Goal: Task Accomplishment & Management: Manage account settings

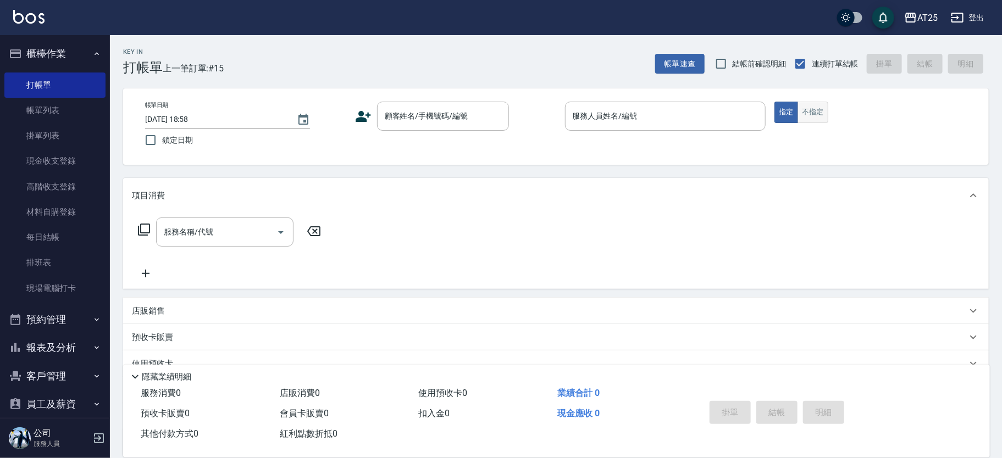
click at [825, 119] on button "不指定" at bounding box center [813, 112] width 31 height 21
click at [381, 118] on div "顧客姓名/手機號碼/編號" at bounding box center [443, 116] width 132 height 29
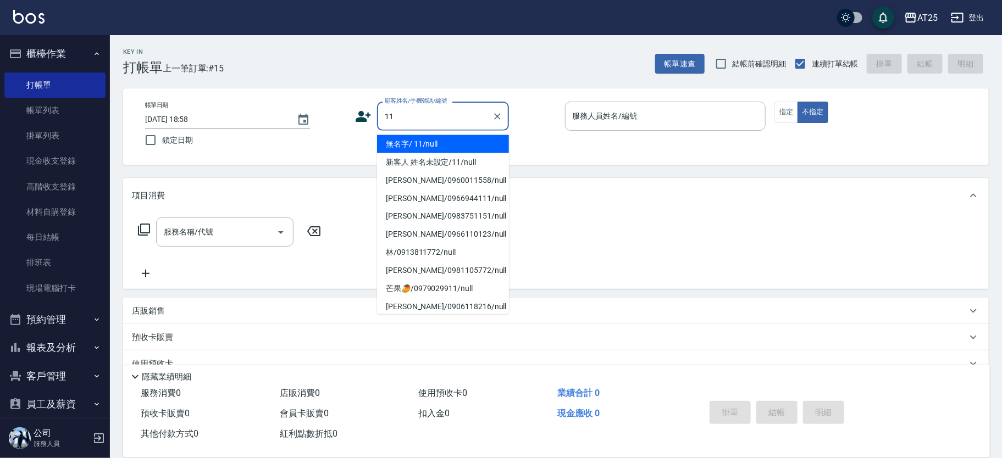
type input "無名字/ 11/null"
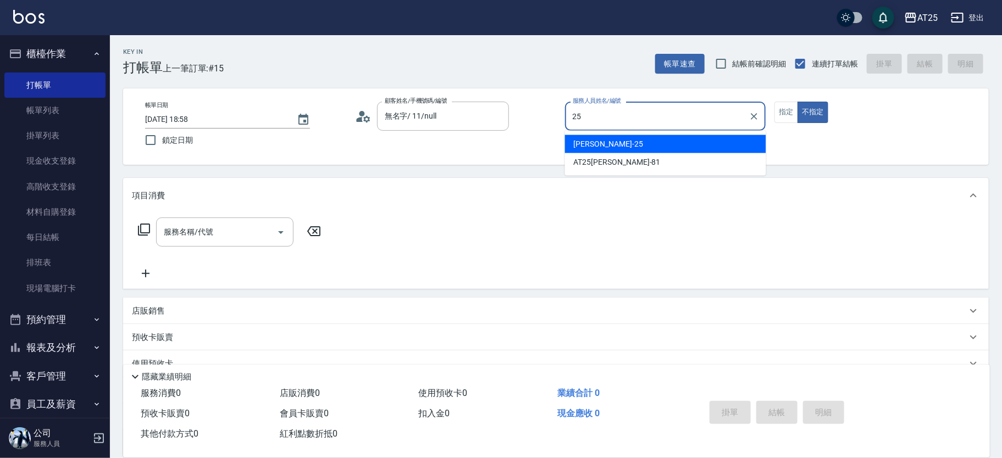
type input "Evan-25"
type button "false"
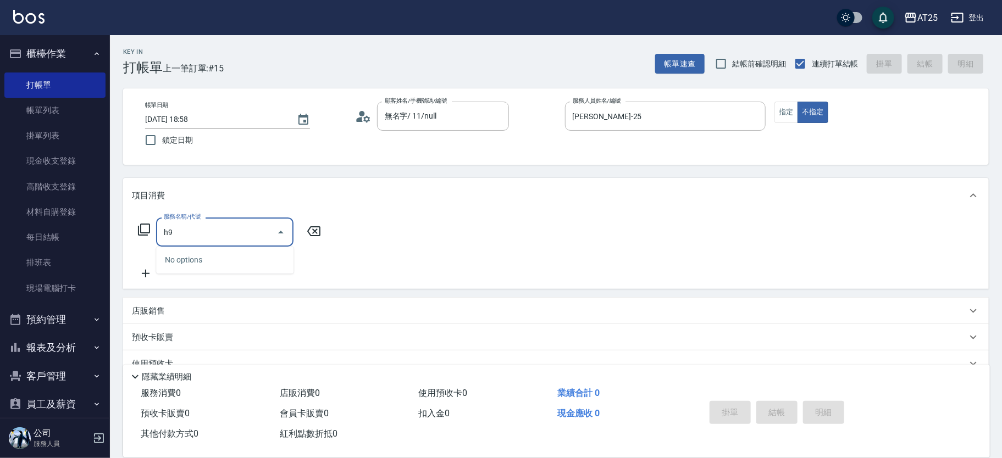
type input "h"
type input "猜"
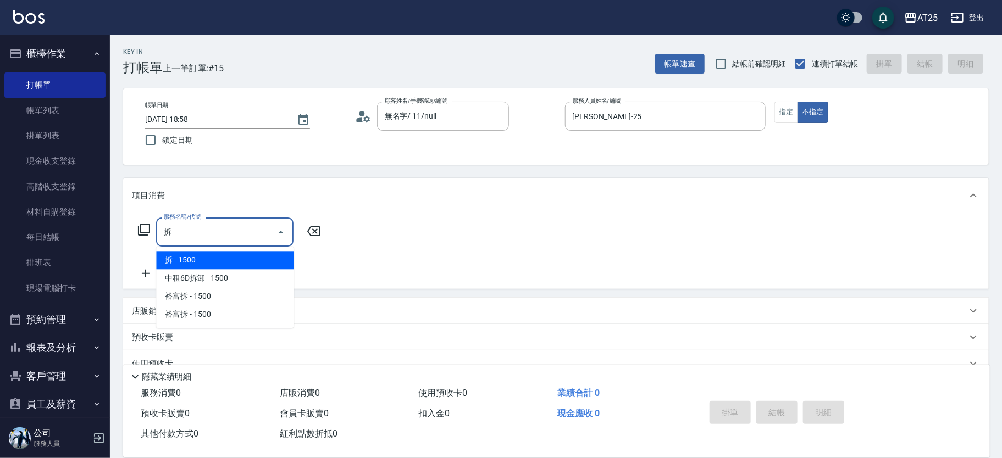
type input "拆(714)"
type input "150"
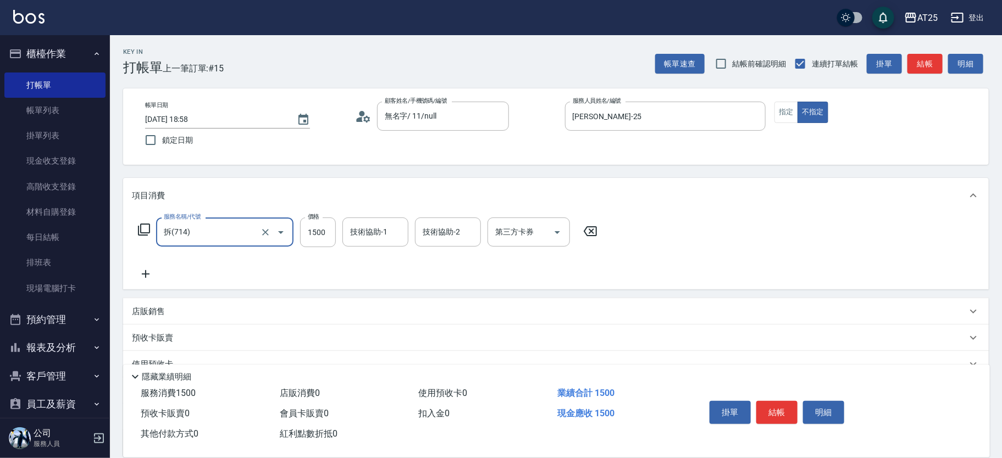
type input "拆(714)"
type input "0"
type input "20"
type input "200"
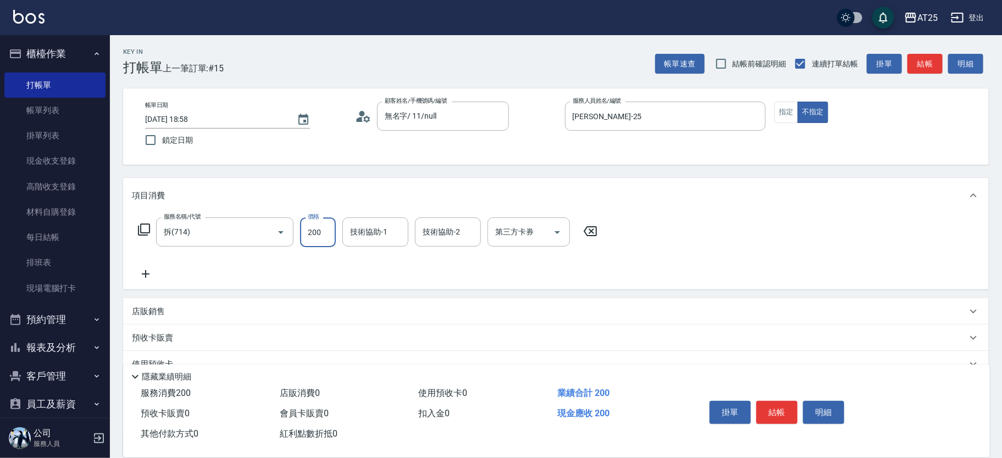
type input "200"
type input "2000"
type input "小曼-82"
click at [328, 229] on input "2000" at bounding box center [318, 233] width 36 height 30
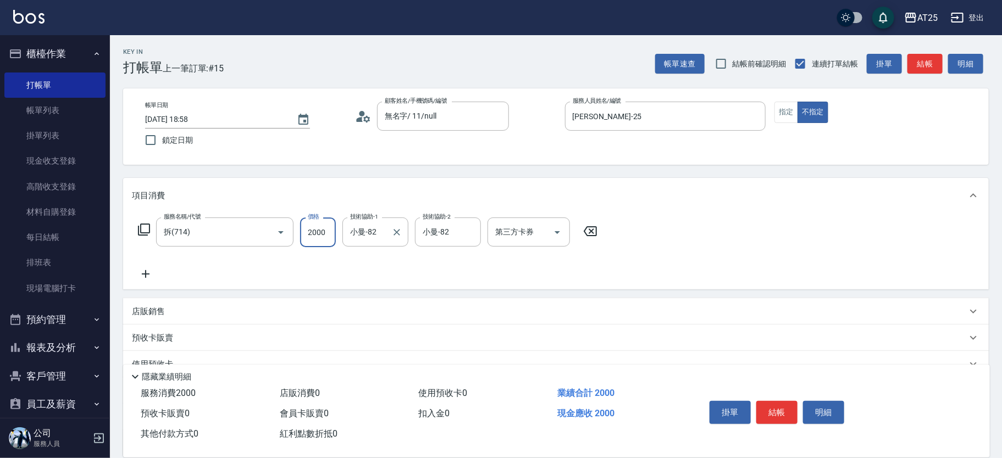
type input "0"
type input "24"
type input "20"
type input "240"
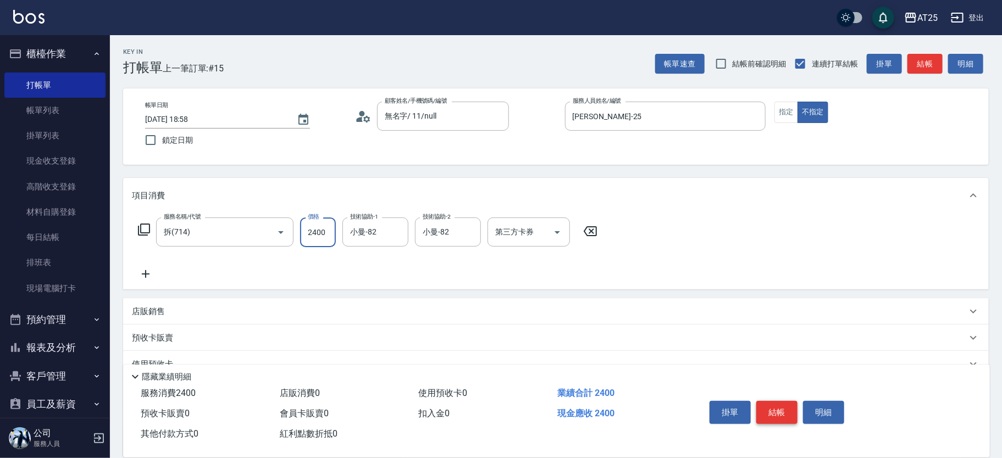
type input "2400"
click at [778, 405] on button "結帳" at bounding box center [776, 412] width 41 height 23
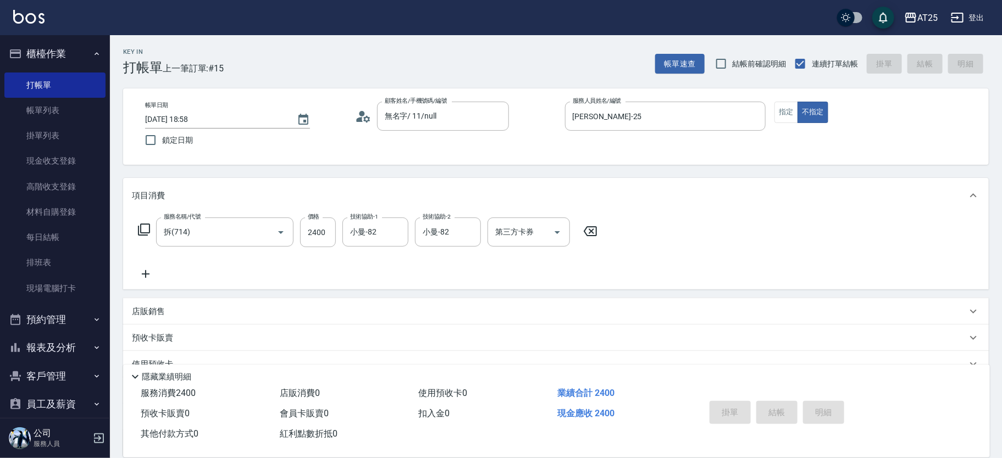
type input "2025/09/19 19:44"
type input "0"
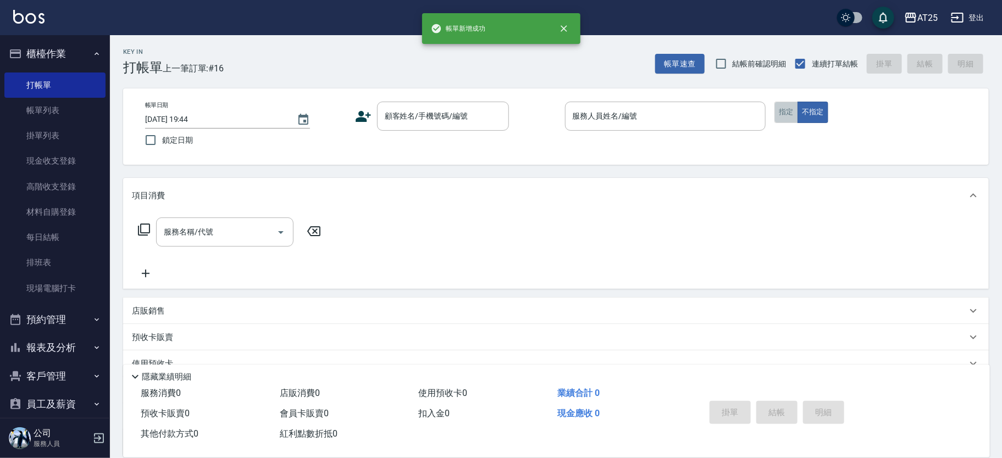
click at [782, 108] on button "指定" at bounding box center [787, 112] width 24 height 21
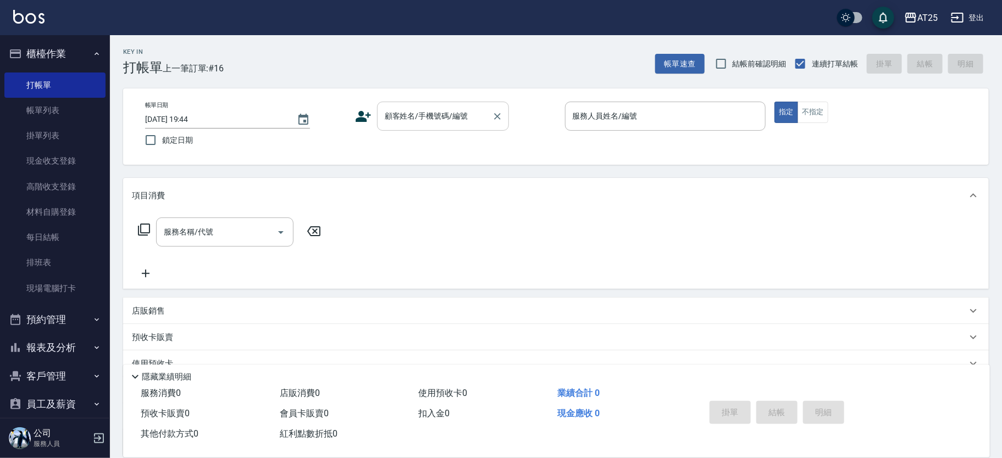
click at [424, 109] on div "顧客姓名/手機號碼/編號 顧客姓名/手機號碼/編號" at bounding box center [443, 116] width 132 height 29
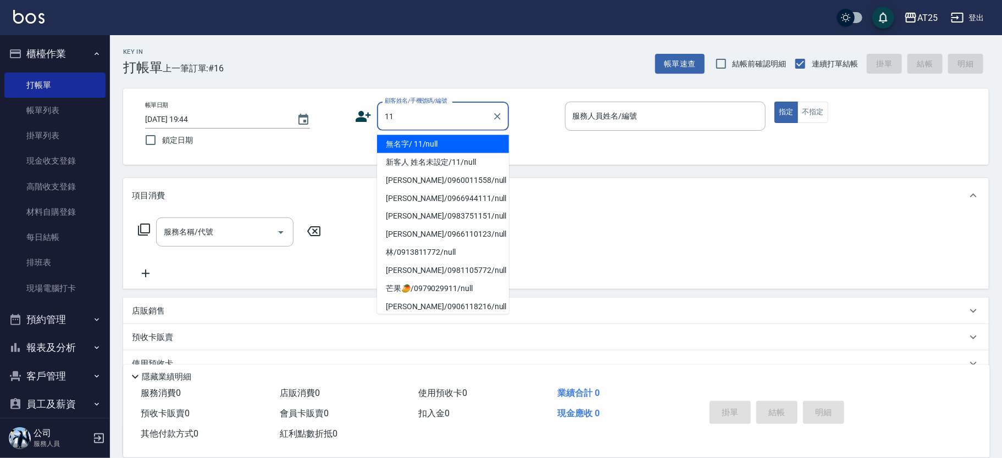
type input "無名字/ 11/null"
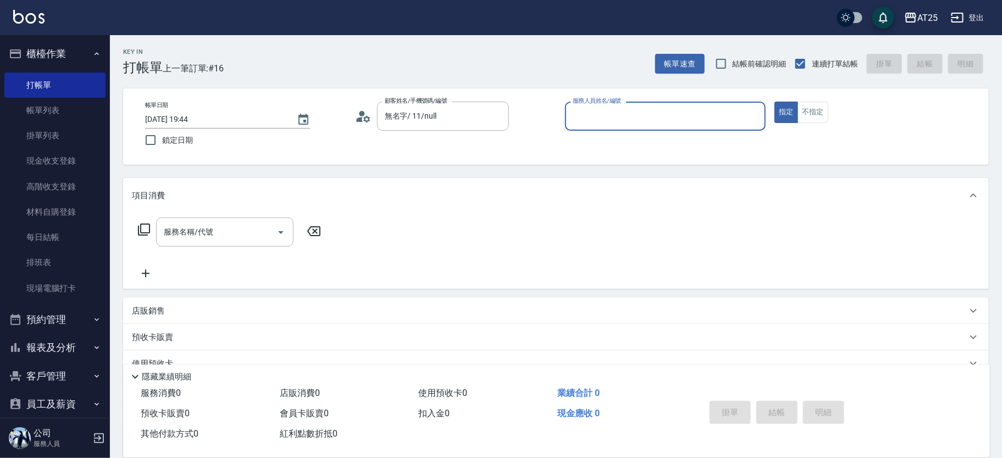
type input "0"
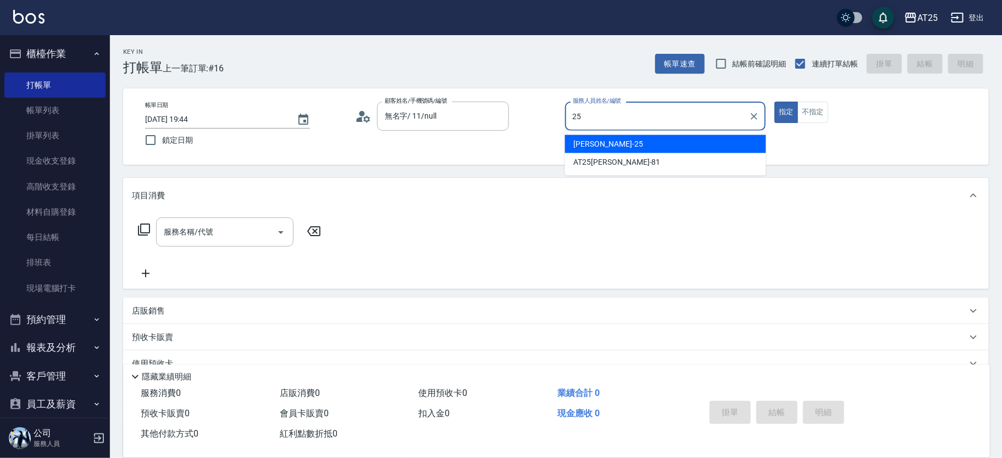
type input "Evan-25"
type button "true"
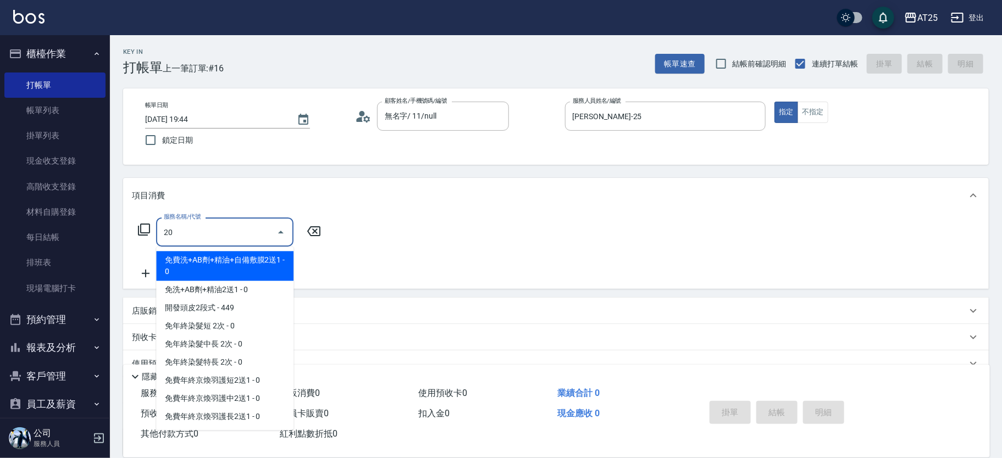
type input "201"
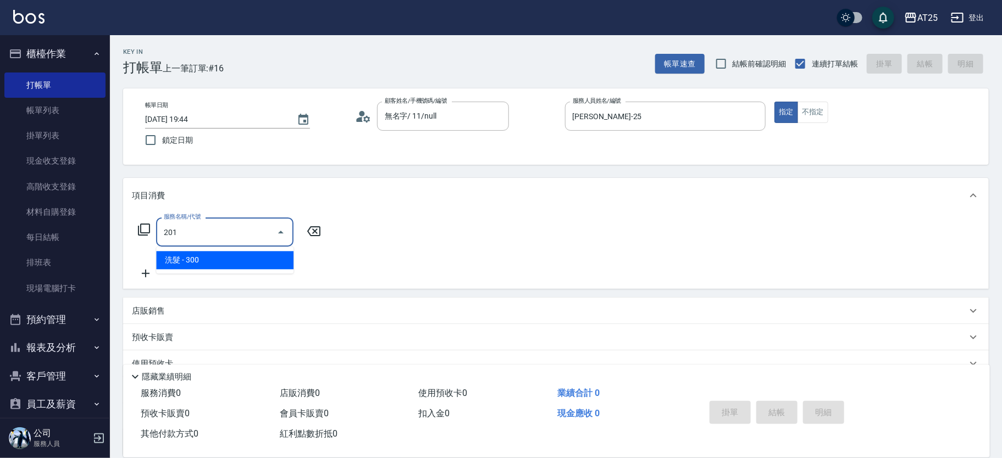
type input "30"
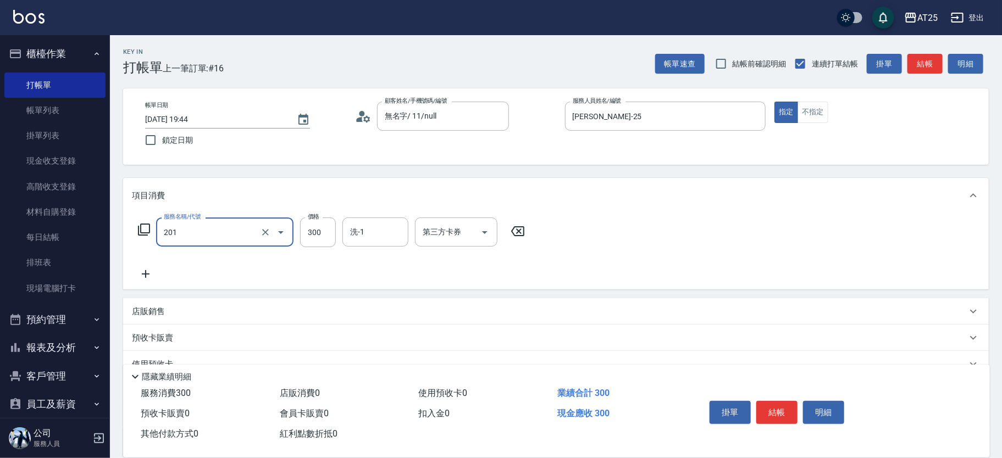
type input "洗髮(201)"
type input "0"
type input "40"
type input "400"
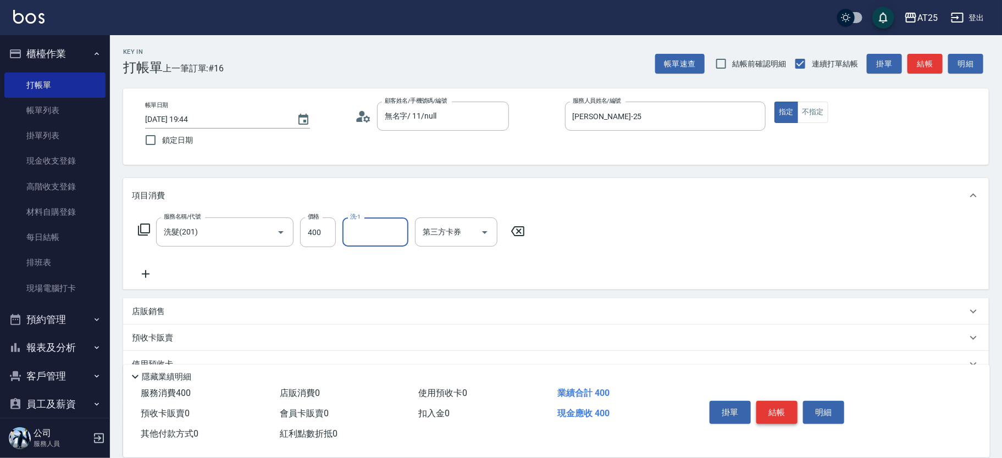
click at [772, 415] on button "結帳" at bounding box center [776, 412] width 41 height 23
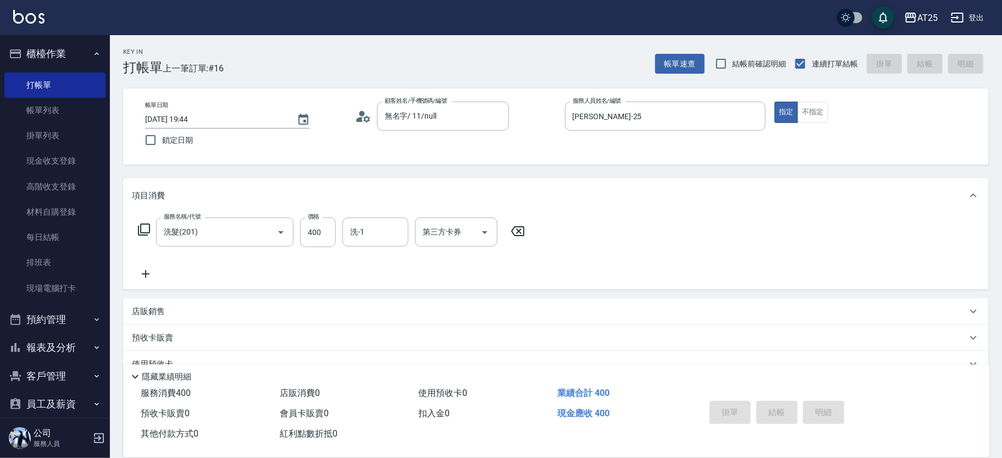
type input "0"
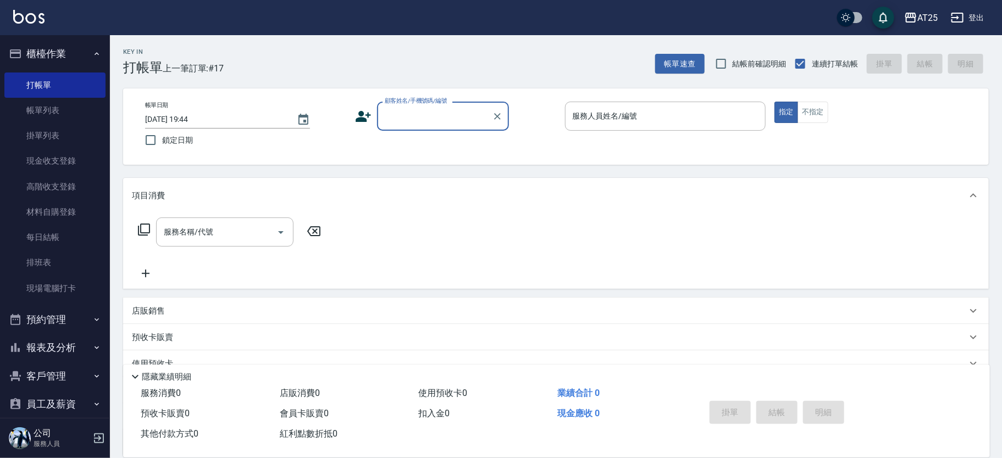
click at [452, 130] on div "顧客姓名/手機號碼/編號" at bounding box center [443, 116] width 132 height 29
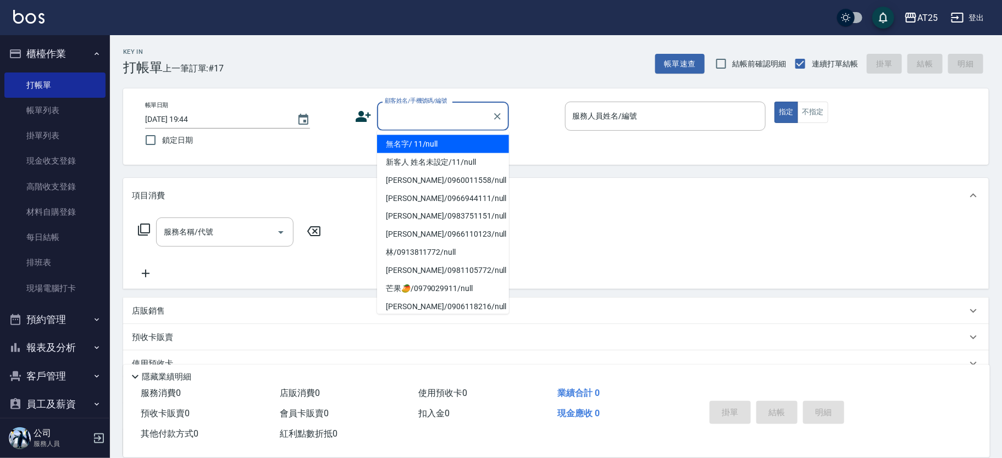
click at [455, 157] on li "新客人 姓名未設定/11/null" at bounding box center [443, 162] width 132 height 18
type input "新客人 姓名未設定/11/null"
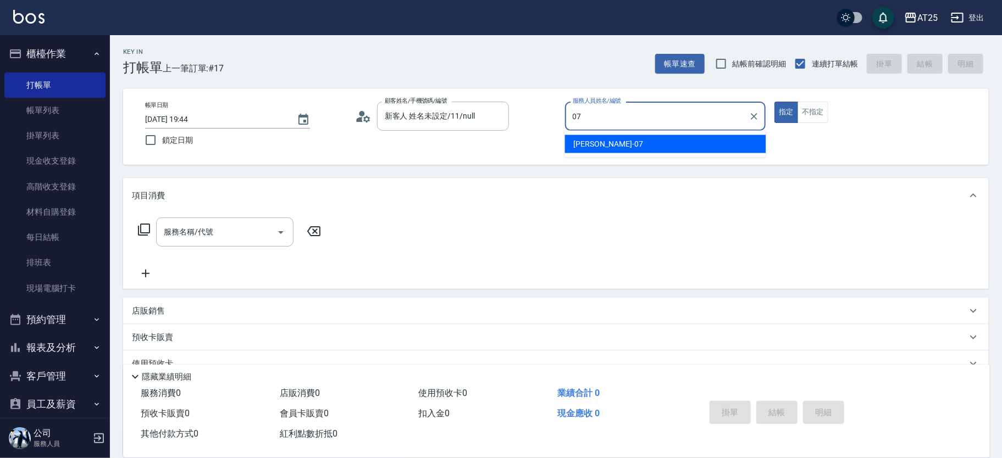
type input "Cooper-07"
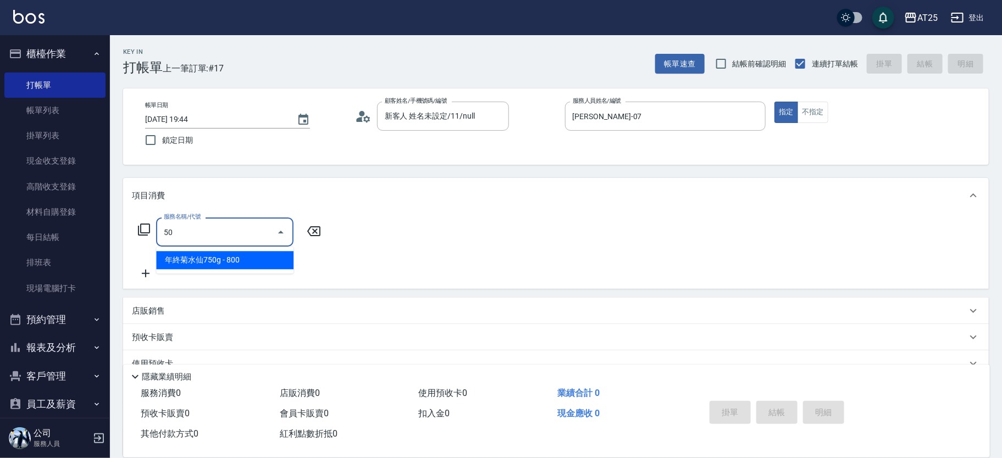
type input "501"
type input "100"
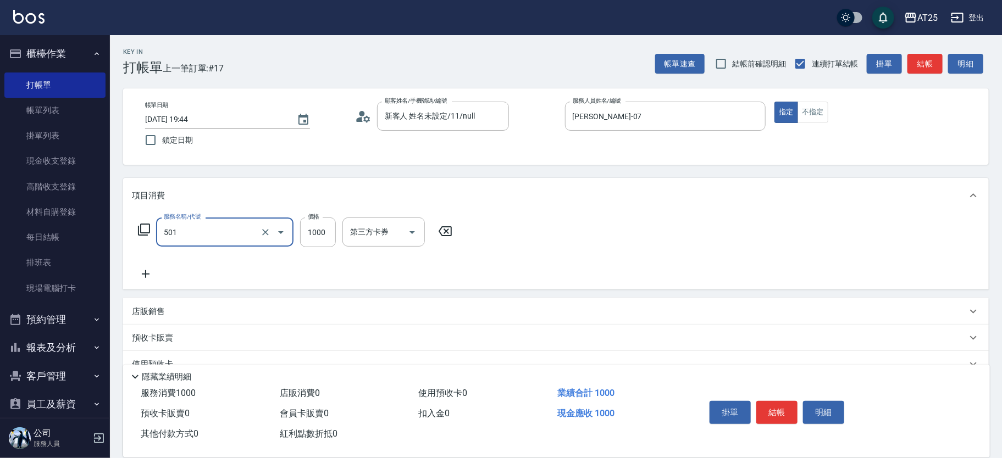
type input "染髮(501)"
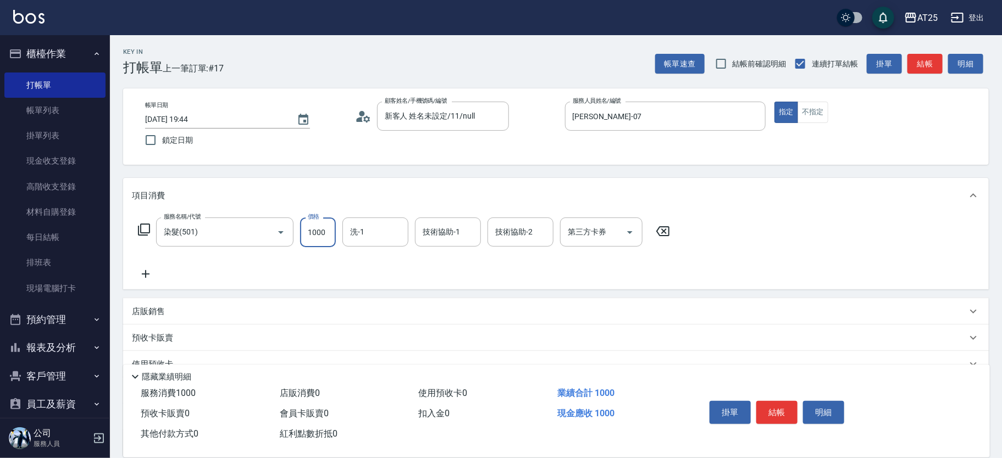
type input "0"
type input "500"
type input "50"
type input "5000"
type input "500"
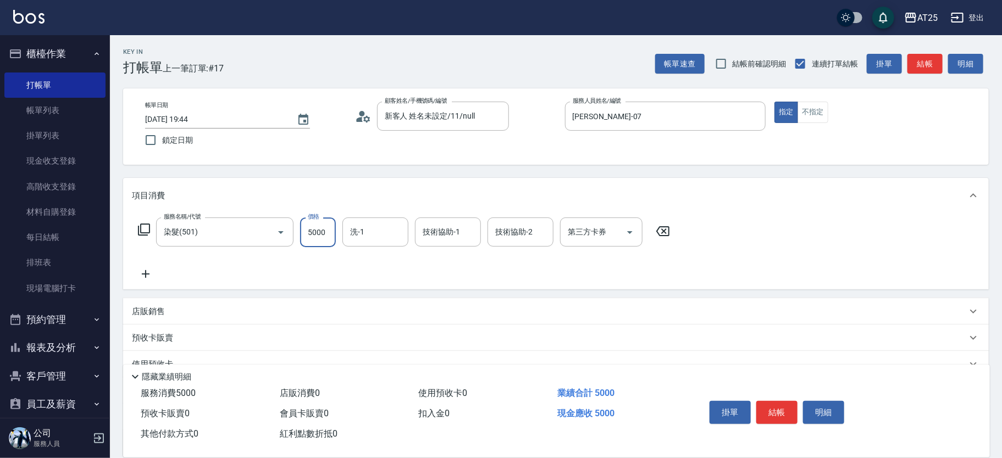
type input "5000"
type input "小祐-117"
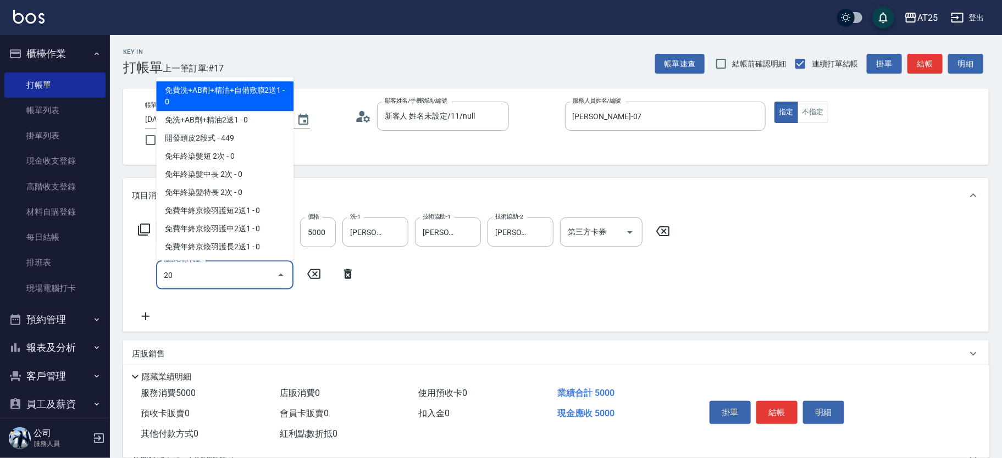
type input "201"
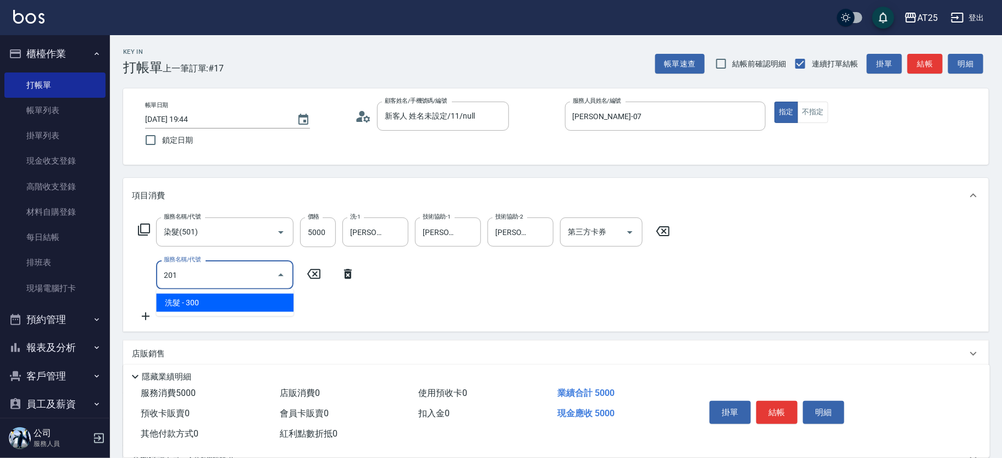
type input "530"
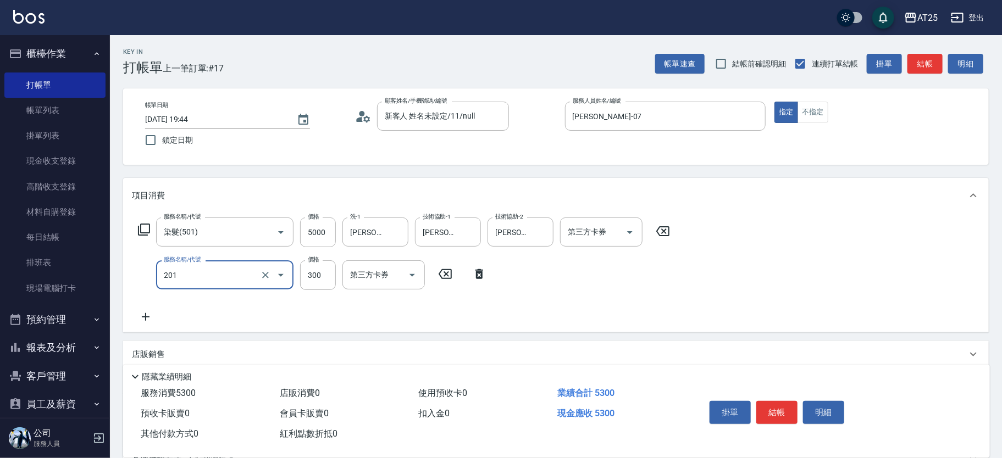
type input "洗髮(201)"
type input "500"
type input "0"
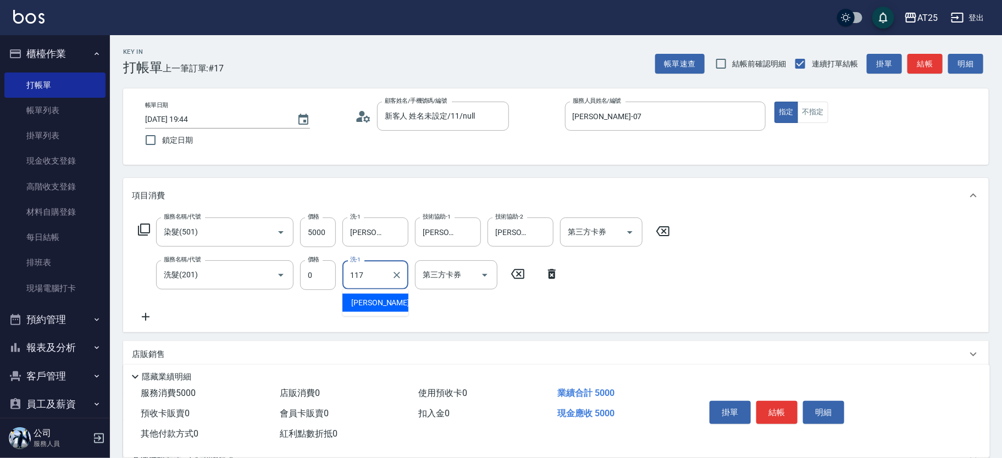
type input "小祐-117"
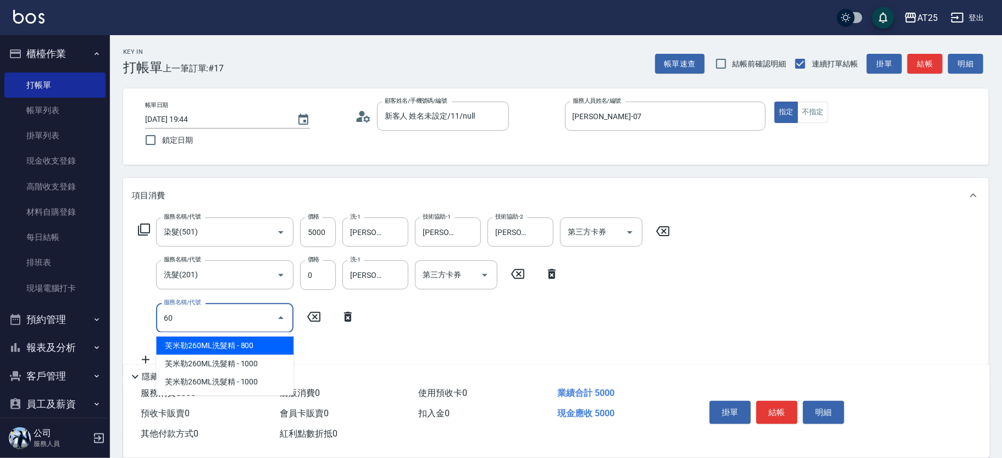
type input "601"
type input "600"
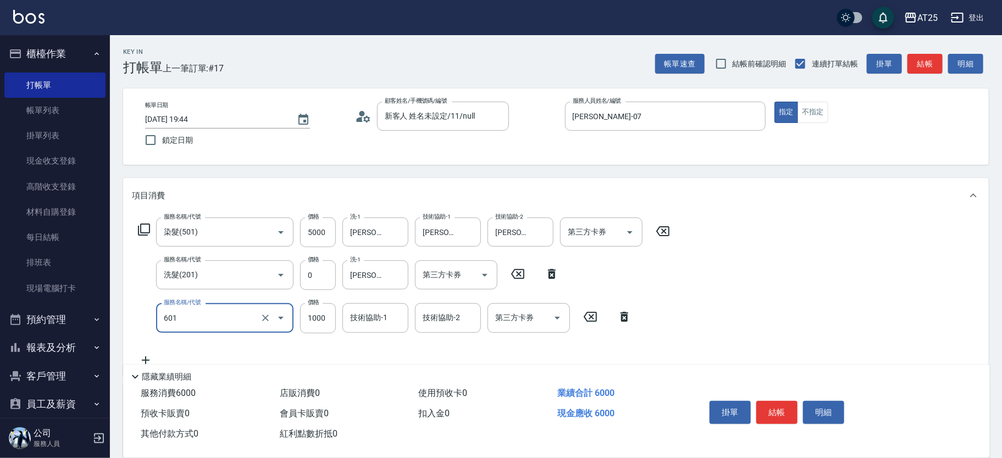
type input "自備護髮(1000上)(601)"
click at [620, 318] on icon at bounding box center [624, 317] width 27 height 13
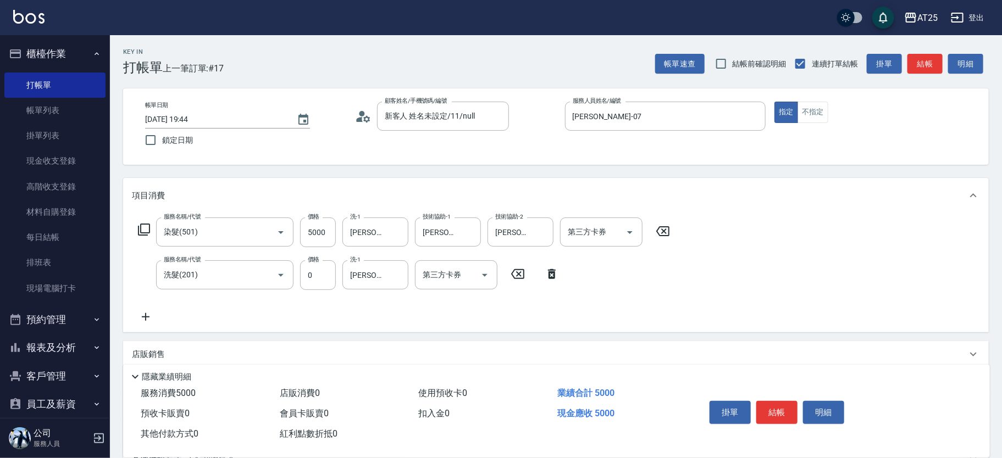
click at [150, 231] on icon at bounding box center [144, 230] width 12 height 12
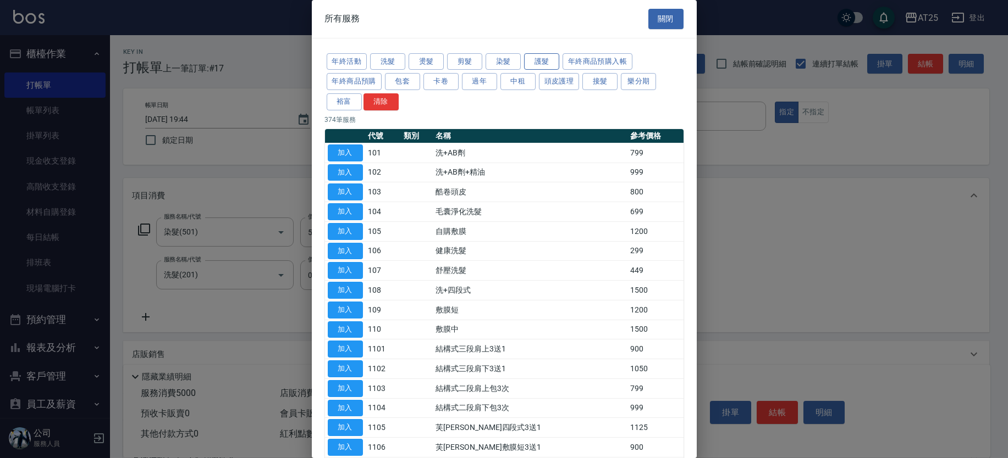
click at [544, 58] on button "護髮" at bounding box center [541, 61] width 35 height 17
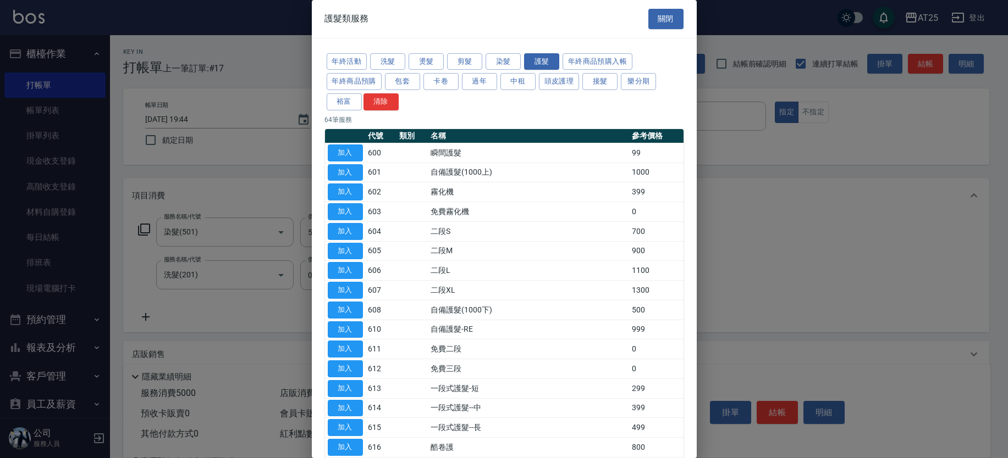
scroll to position [726, 0]
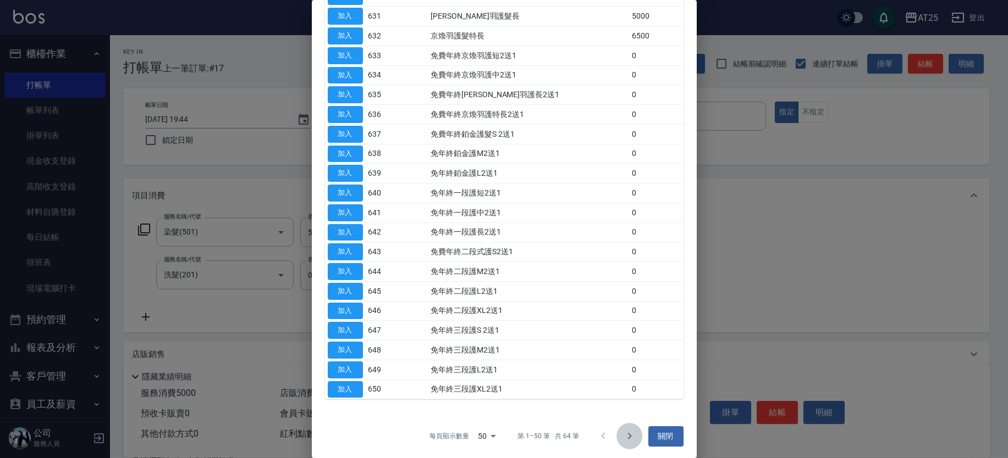
click at [623, 434] on icon "Go to next page" at bounding box center [629, 436] width 13 height 13
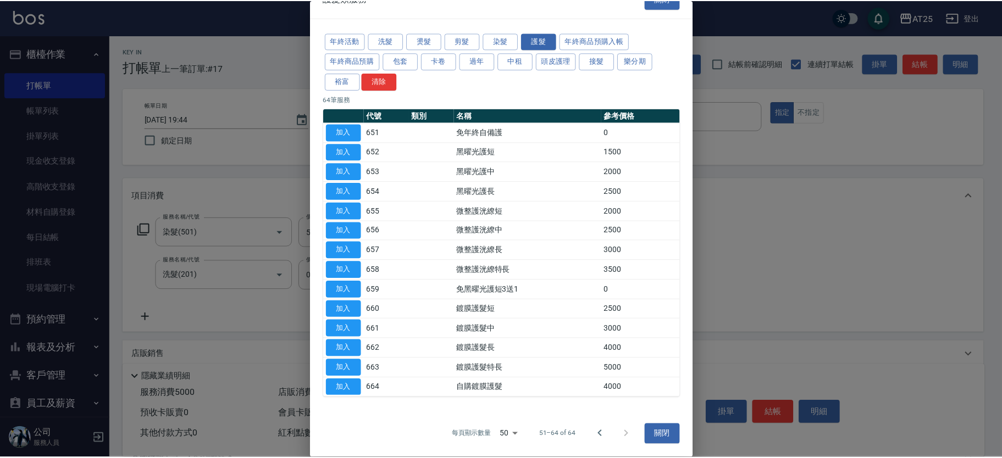
scroll to position [20, 0]
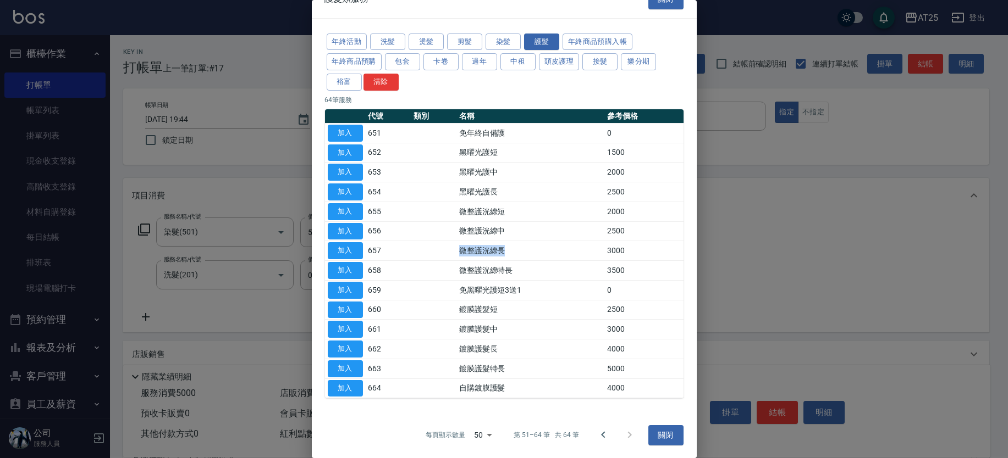
drag, startPoint x: 461, startPoint y: 250, endPoint x: 541, endPoint y: 250, distance: 80.3
click at [541, 250] on td "微整護洸繚長" at bounding box center [530, 251] width 148 height 20
drag, startPoint x: 451, startPoint y: 267, endPoint x: 524, endPoint y: 266, distance: 73.1
click at [524, 266] on tr "加入 658 微整護洸繚特長 3500" at bounding box center [504, 271] width 358 height 20
click at [483, 251] on td "微整護洸繚長" at bounding box center [530, 251] width 148 height 20
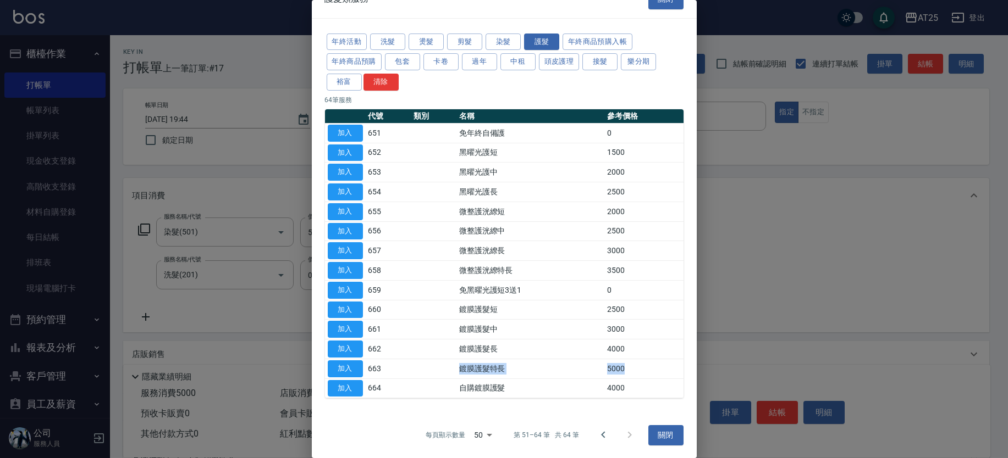
drag, startPoint x: 458, startPoint y: 370, endPoint x: 632, endPoint y: 374, distance: 174.3
click at [632, 374] on tr "加入 663 鍍膜護髮特長 5000" at bounding box center [504, 369] width 358 height 20
click at [353, 367] on button "加入" at bounding box center [345, 369] width 35 height 17
type input "1000"
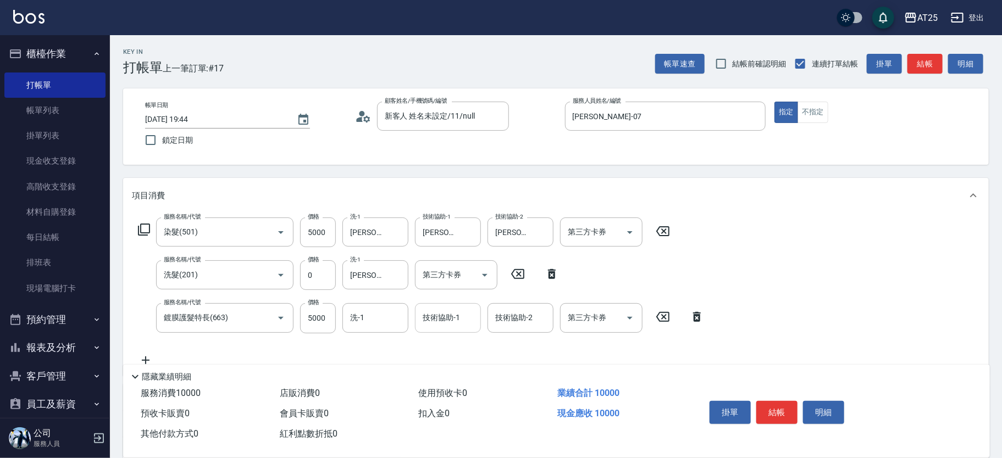
click at [441, 322] on input "技術協助-1" at bounding box center [448, 317] width 56 height 19
type input "小祐-117"
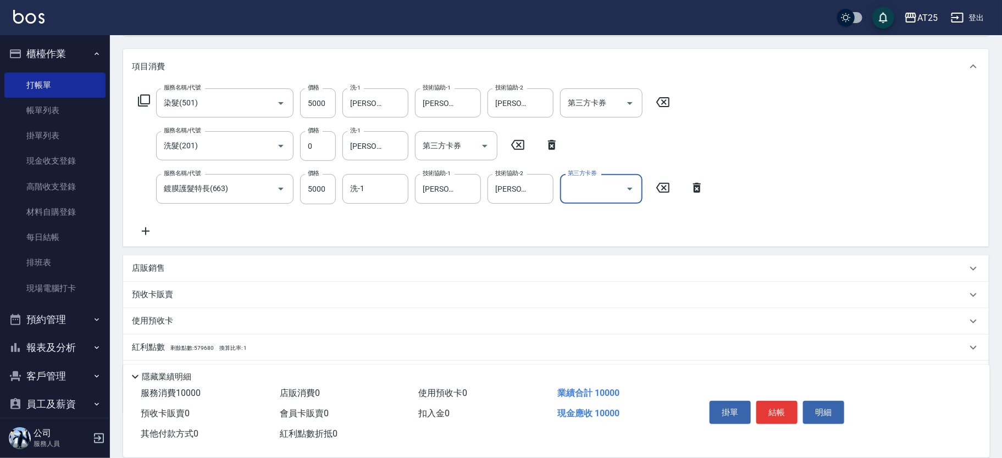
scroll to position [136, 0]
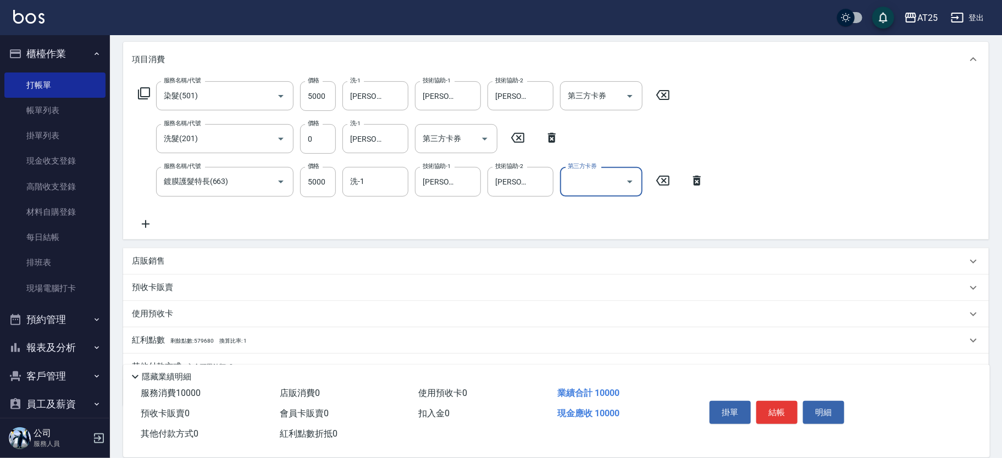
click at [235, 253] on div "店販銷售" at bounding box center [556, 261] width 866 height 26
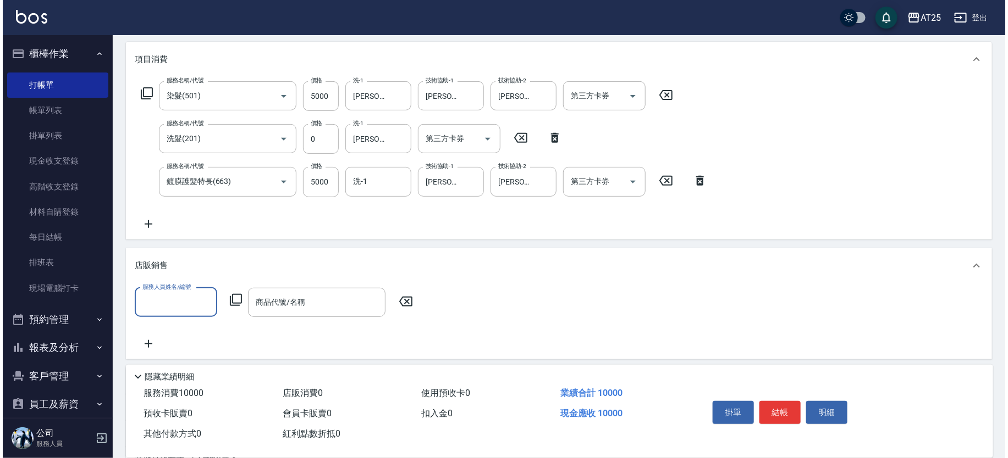
scroll to position [0, 0]
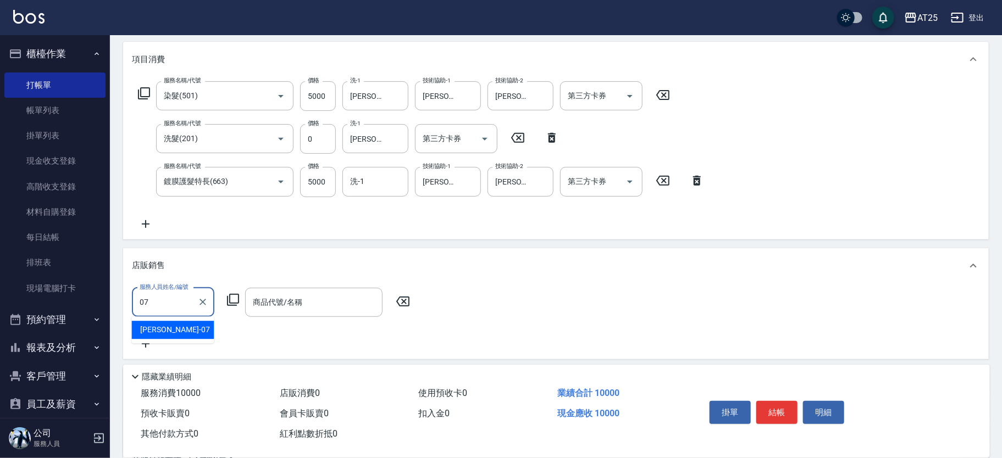
type input "Cooper-07"
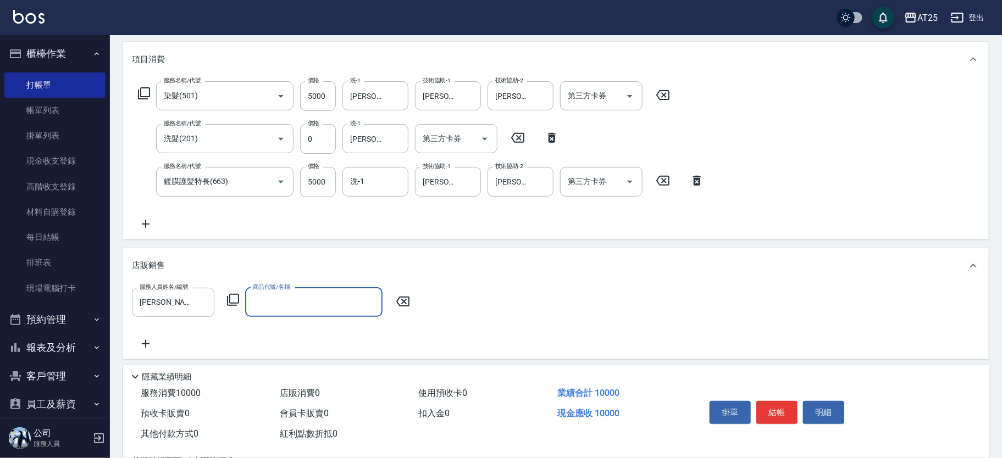
click at [234, 300] on icon at bounding box center [232, 300] width 13 height 13
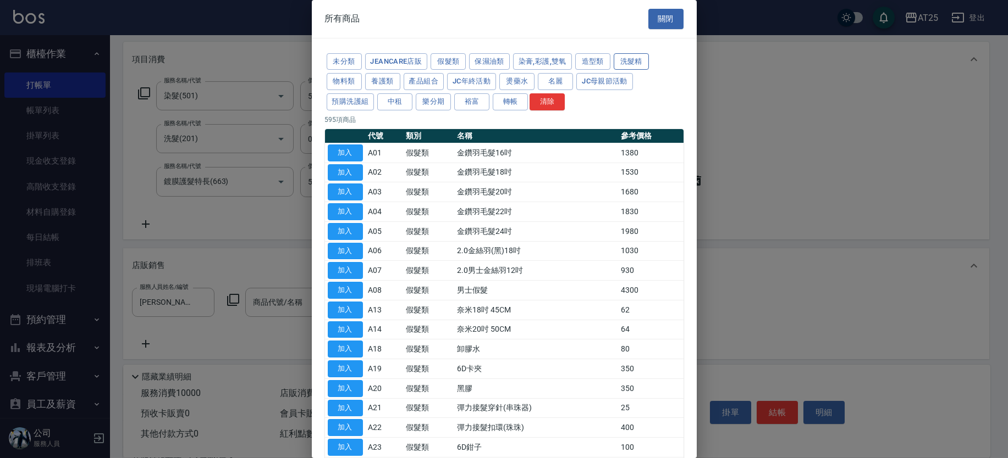
click at [633, 56] on button "洗髮精" at bounding box center [631, 61] width 35 height 17
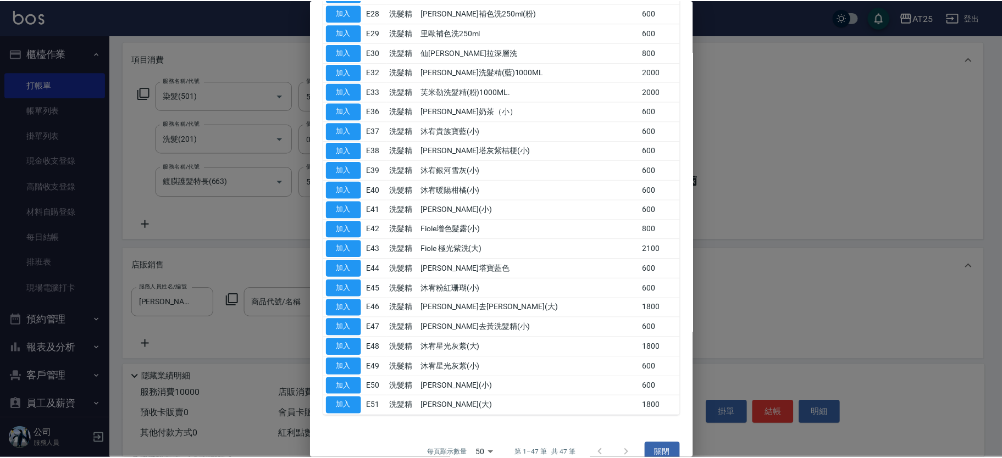
scroll to position [667, 0]
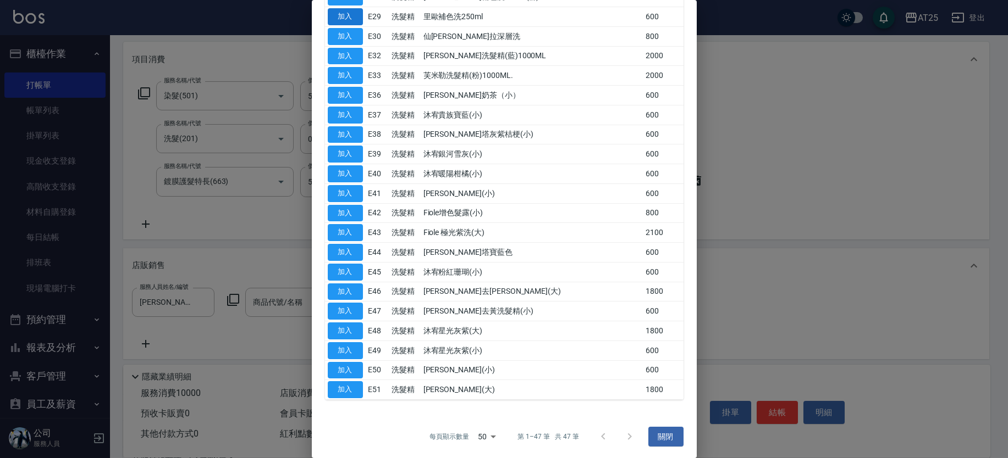
click at [357, 18] on button "加入" at bounding box center [345, 16] width 35 height 17
type input "里歐補色洗250ml"
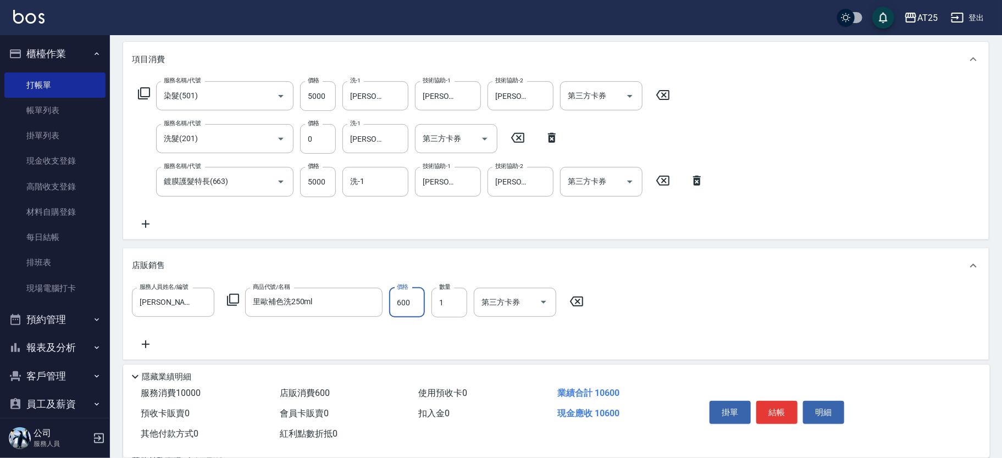
click at [413, 303] on input "600" at bounding box center [407, 303] width 36 height 30
type input "1000"
type input "48"
type input "1040"
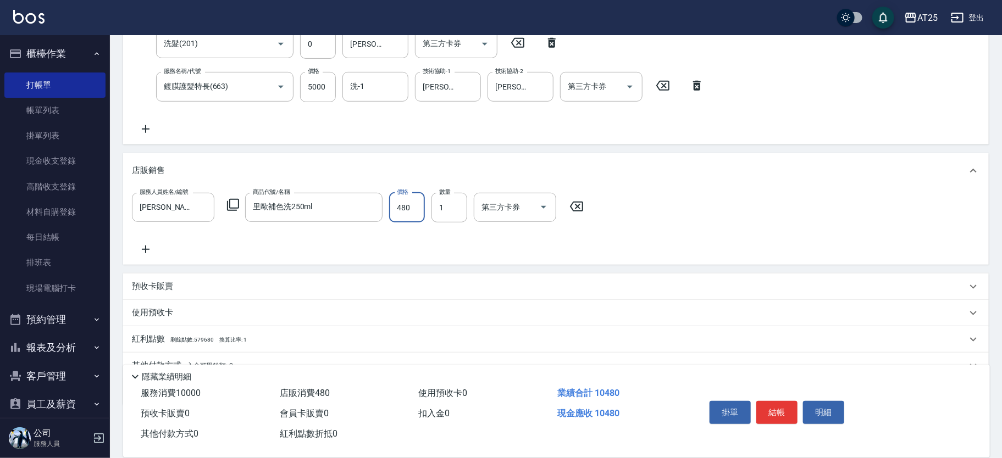
scroll to position [282, 0]
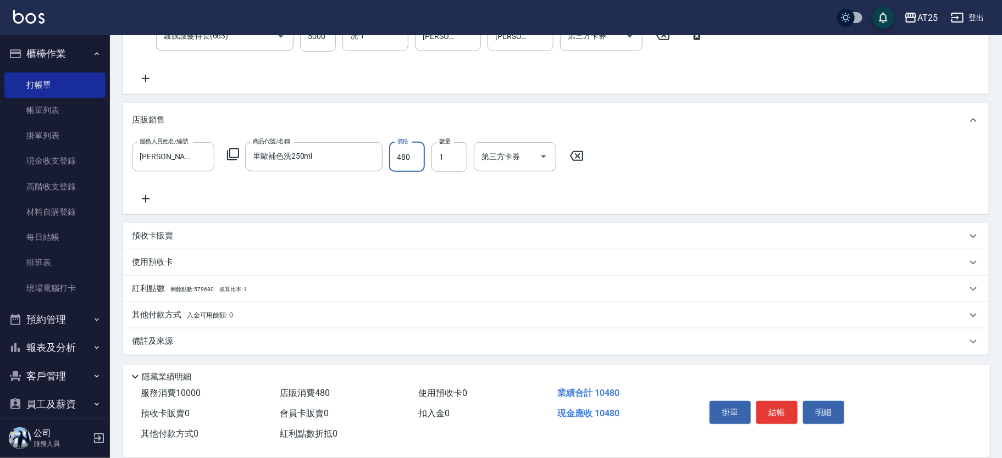
type input "480"
click at [240, 313] on div "其他付款方式 入金可用餘額: 0" at bounding box center [549, 316] width 835 height 12
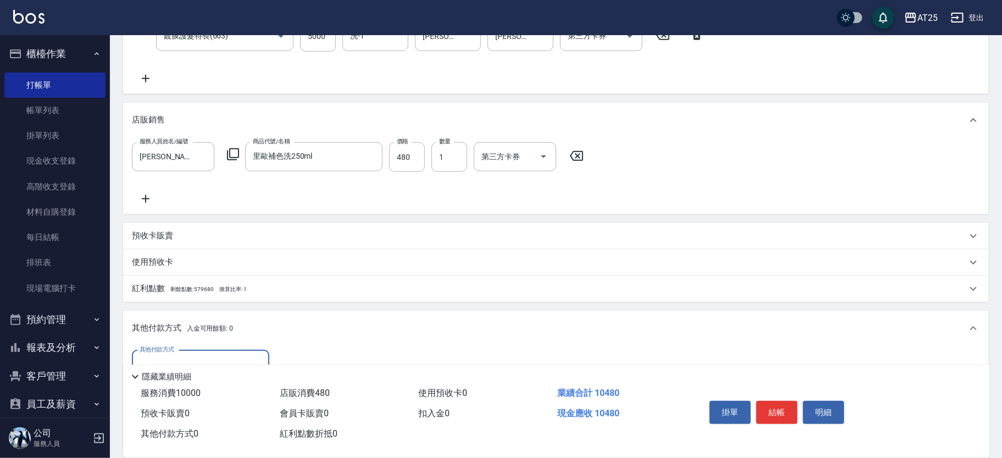
scroll to position [382, 0]
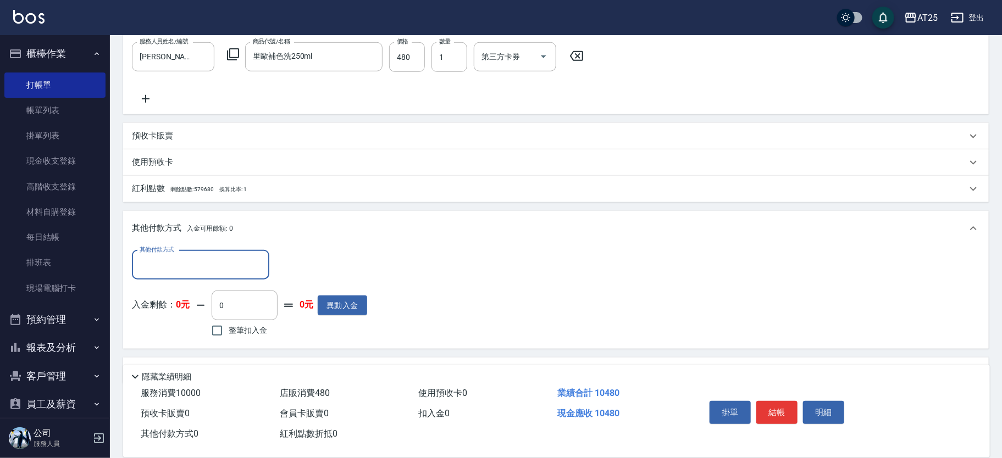
click at [252, 262] on input "其他付款方式" at bounding box center [201, 265] width 128 height 19
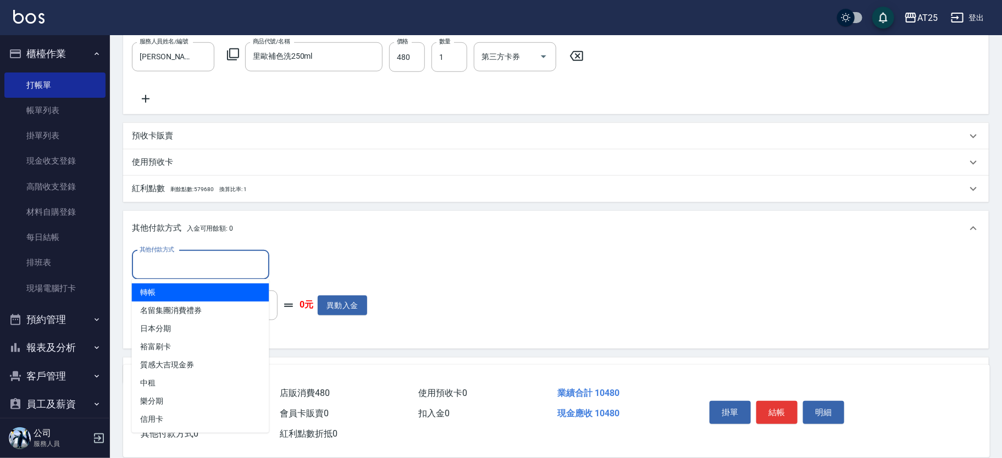
click at [212, 295] on span "轉帳" at bounding box center [200, 293] width 137 height 18
type input "轉帳"
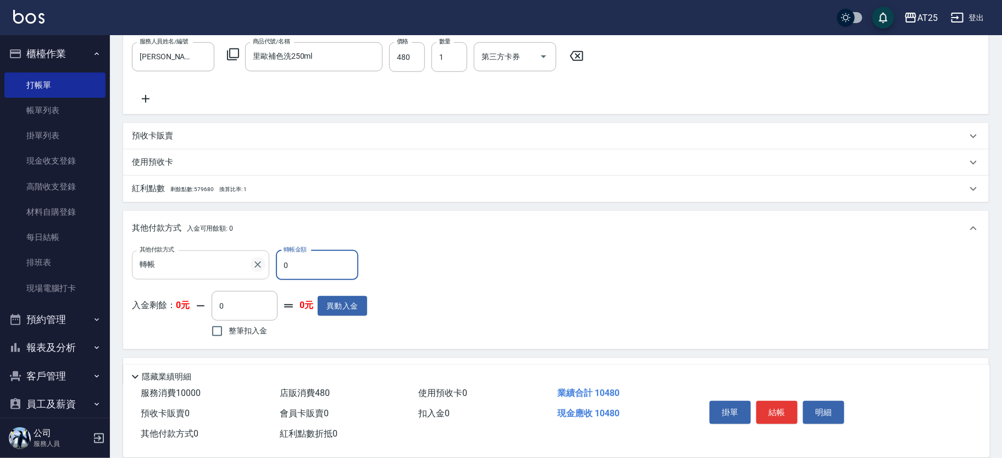
drag, startPoint x: 306, startPoint y: 269, endPoint x: 253, endPoint y: 263, distance: 52.5
click at [253, 263] on div "其他付款方式 轉帳 其他付款方式 轉帳金額 0 轉帳金額" at bounding box center [249, 266] width 235 height 30
type input "10"
type input "1030"
type input "104"
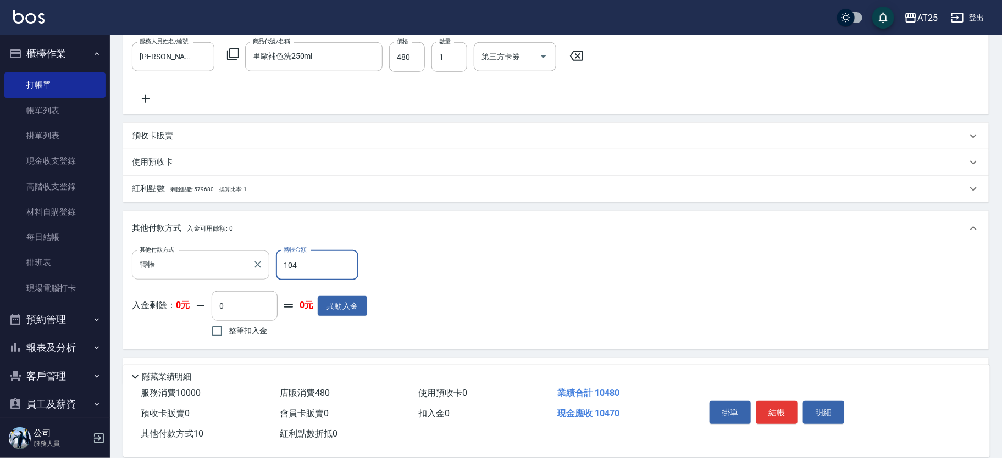
type input "940"
type input "10480"
type input "0"
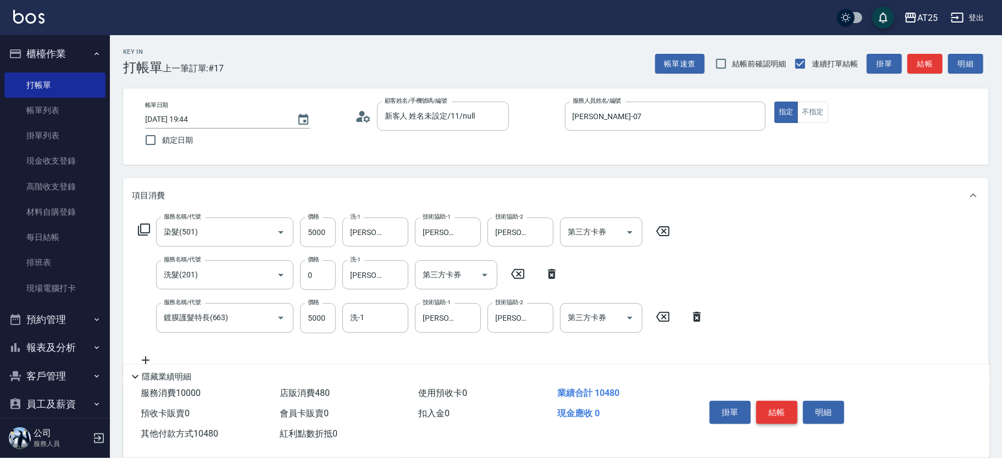
type input "10480"
click at [787, 413] on button "結帳" at bounding box center [776, 412] width 41 height 23
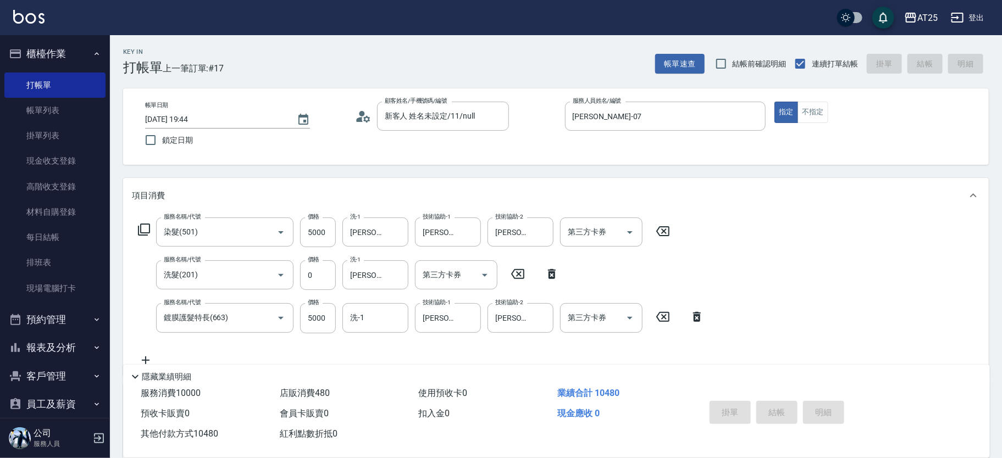
type input "2025/09/19 19:56"
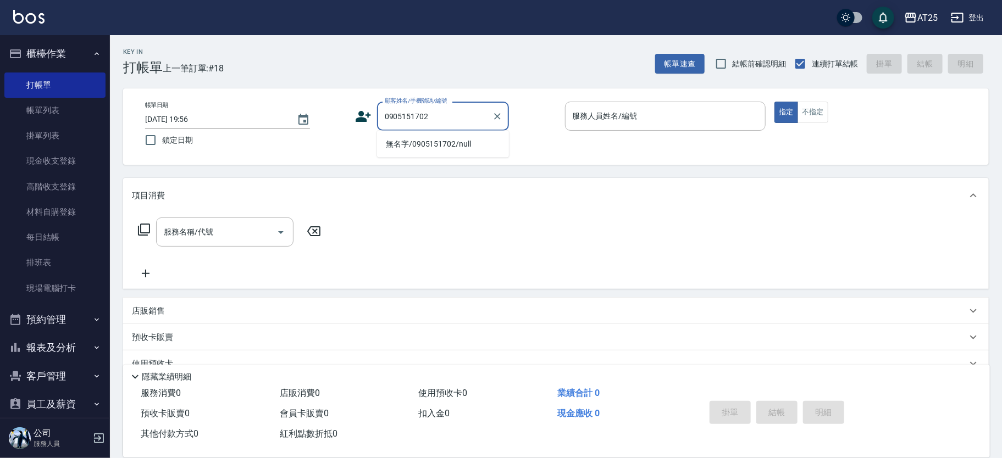
click at [439, 147] on li "無名字/0905151702/null" at bounding box center [443, 144] width 132 height 18
type input "無名字/0905151702/null"
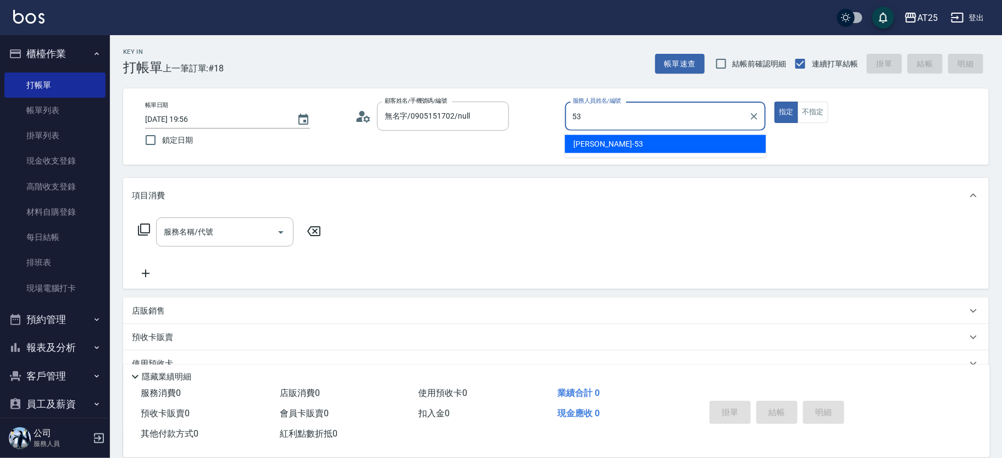
type input "Jerry-53"
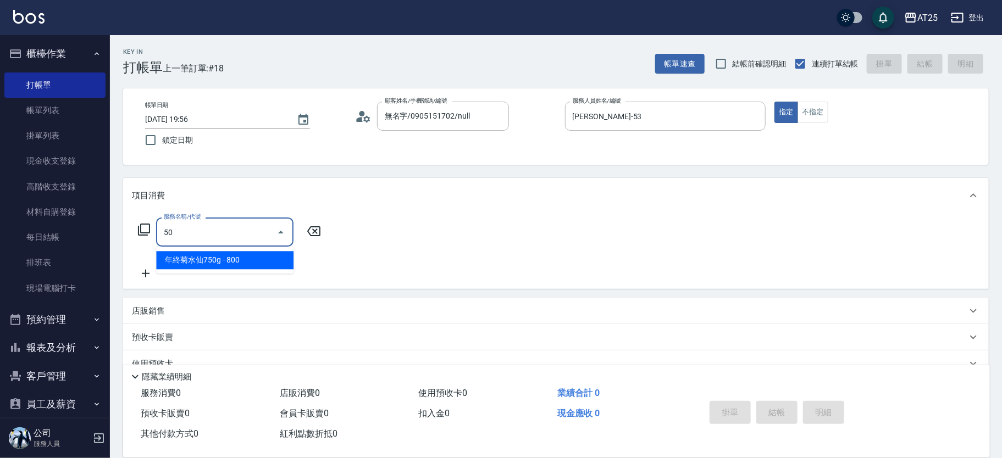
type input "501"
type input "100"
type input "染髮(501)"
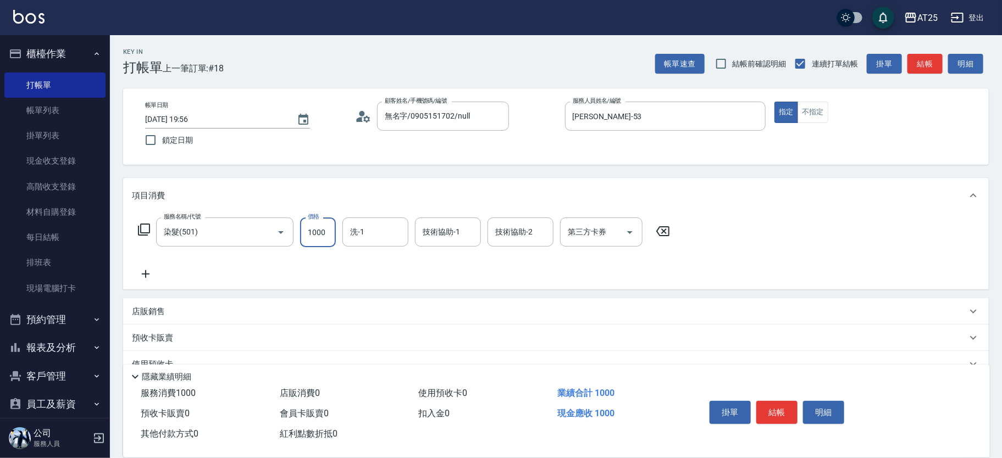
type input "0"
type input "25"
type input "20"
type input "2580"
type input "250"
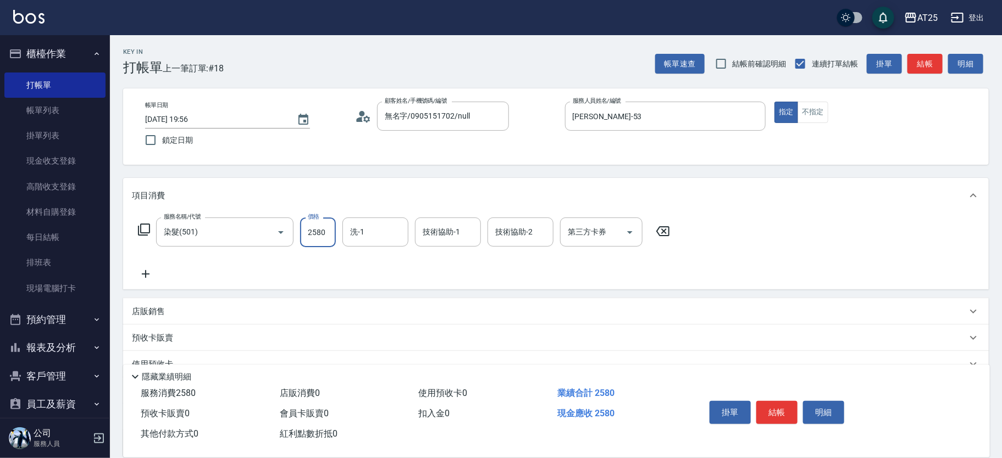
type input "2580"
type input "小u-77"
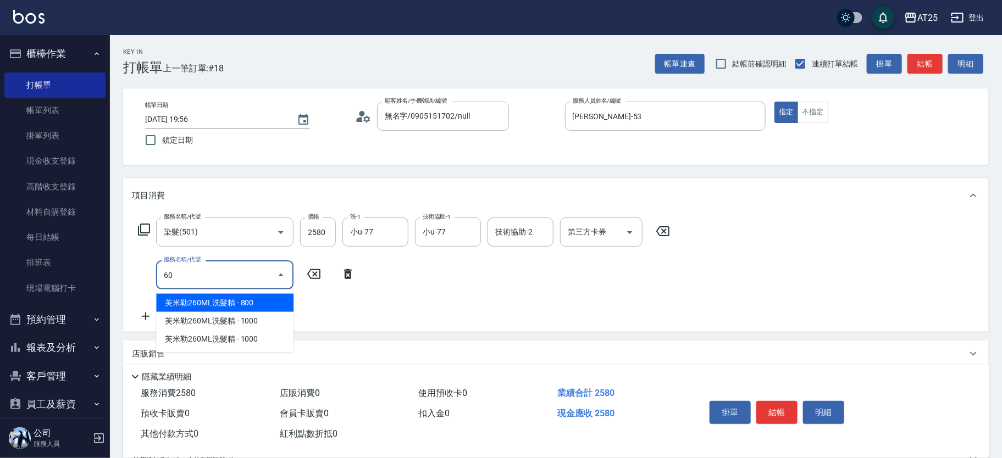
type input "601"
type input "350"
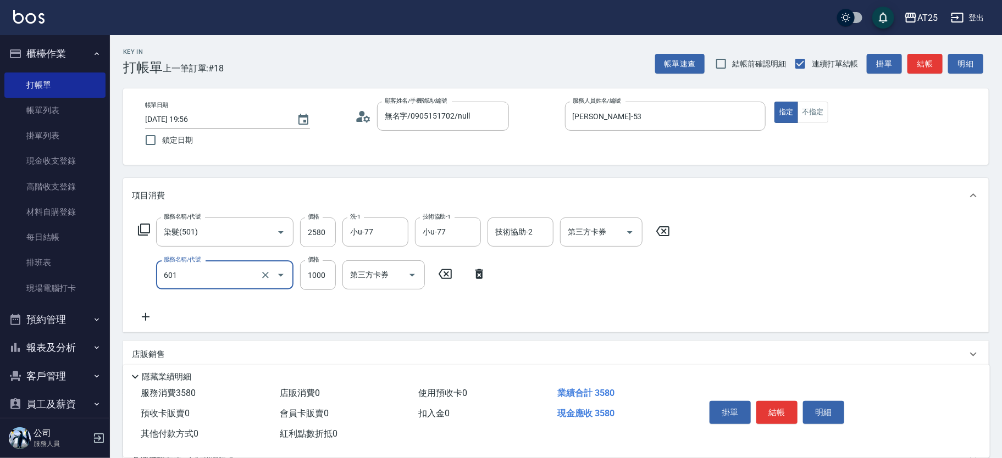
type input "自備護髮(1000上)(601)"
type input "250"
type input "2"
type input "260"
type input "24"
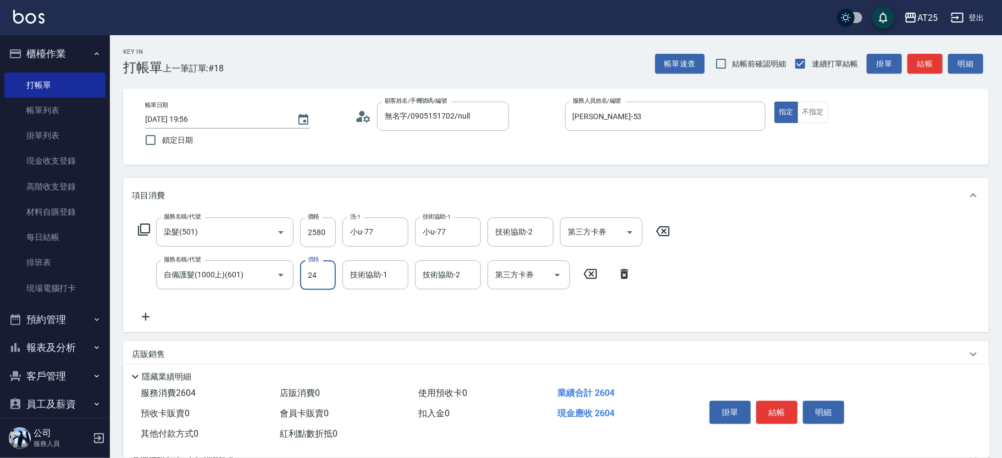
type input "280"
type input "2480"
type input "500"
type input "2480"
type input "小u-77"
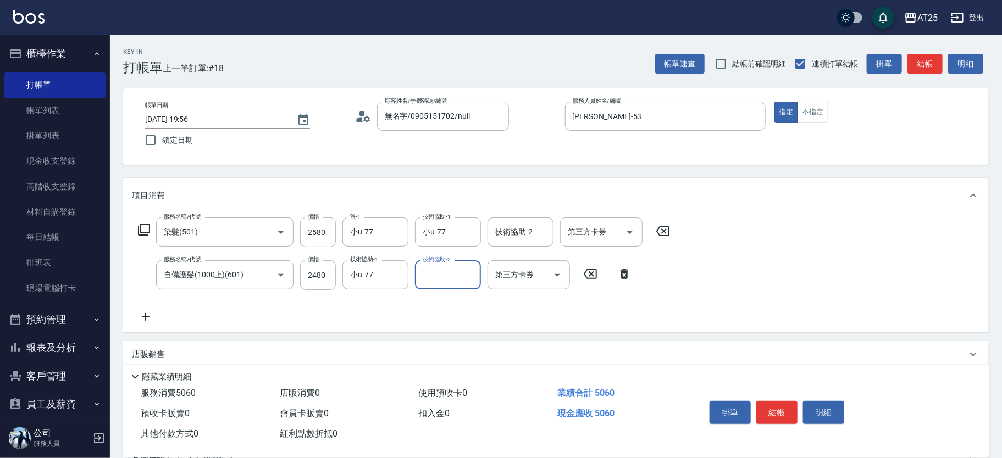
scroll to position [145, 0]
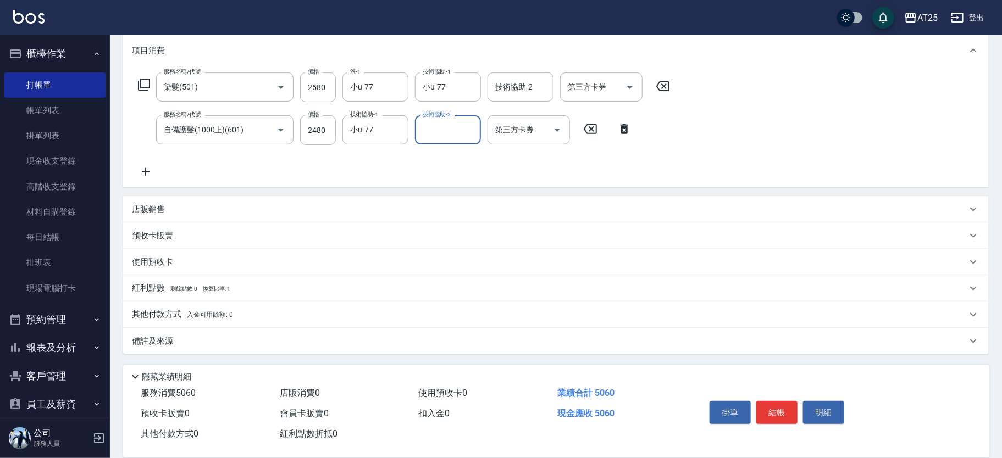
click at [222, 208] on div "店販銷售" at bounding box center [549, 210] width 835 height 12
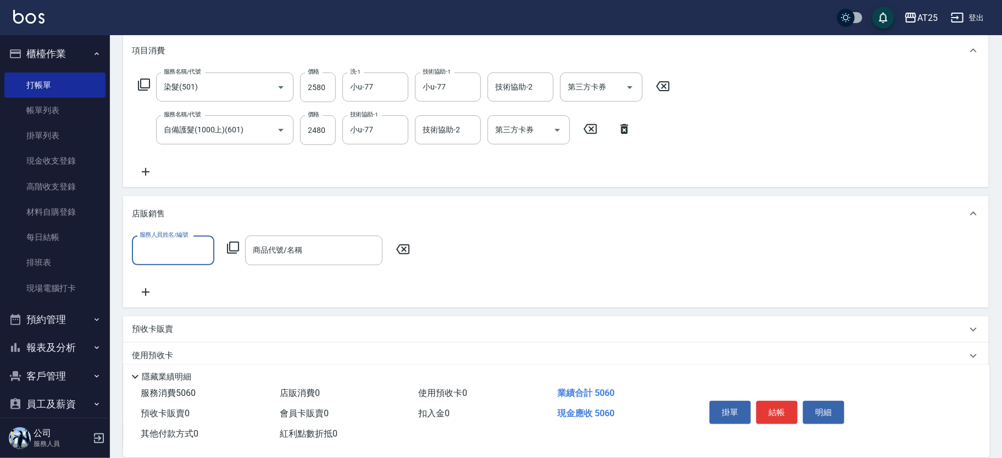
scroll to position [0, 0]
click at [367, 208] on div "店販銷售" at bounding box center [549, 214] width 835 height 12
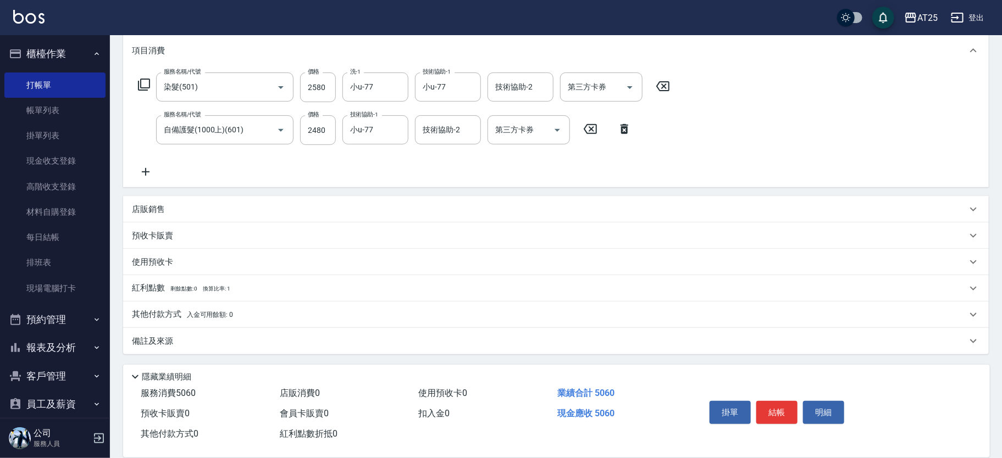
click at [163, 317] on p "其他付款方式 入金可用餘額: 0" at bounding box center [182, 315] width 101 height 12
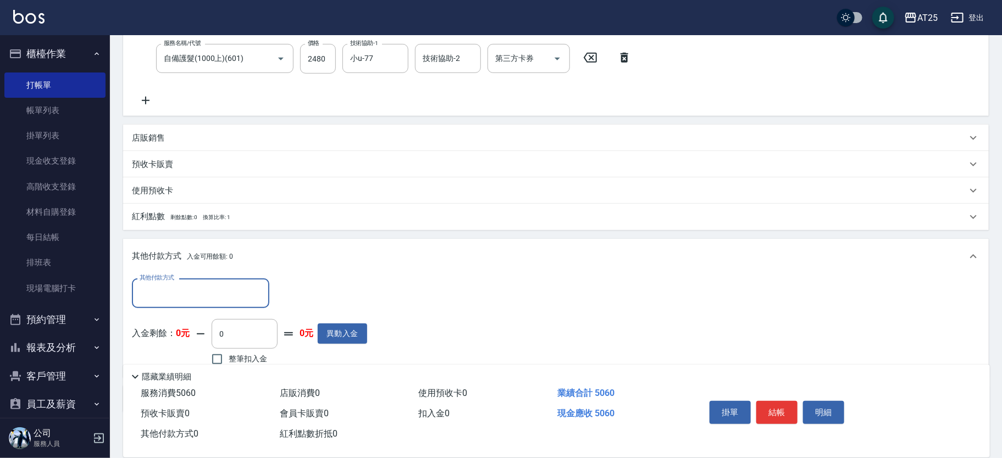
scroll to position [217, 0]
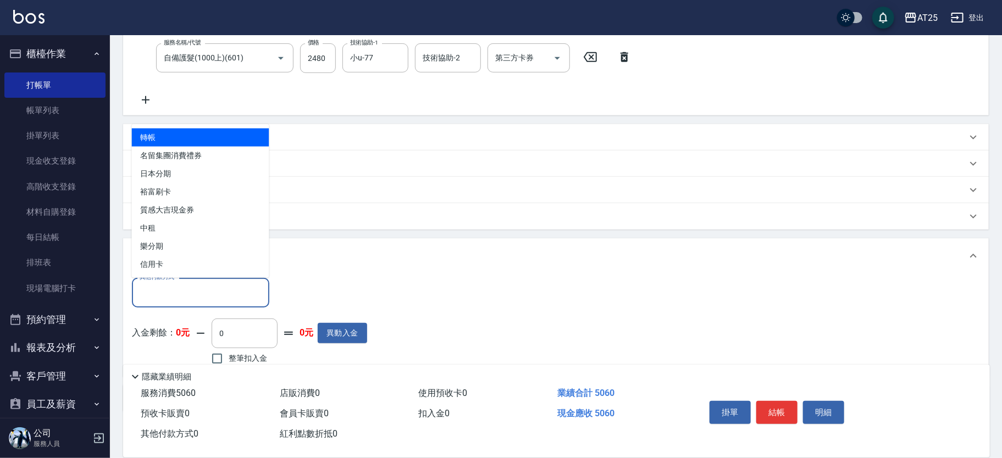
drag, startPoint x: 153, startPoint y: 285, endPoint x: 155, endPoint y: 291, distance: 6.3
click at [154, 290] on input "其他付款方式" at bounding box center [201, 292] width 128 height 19
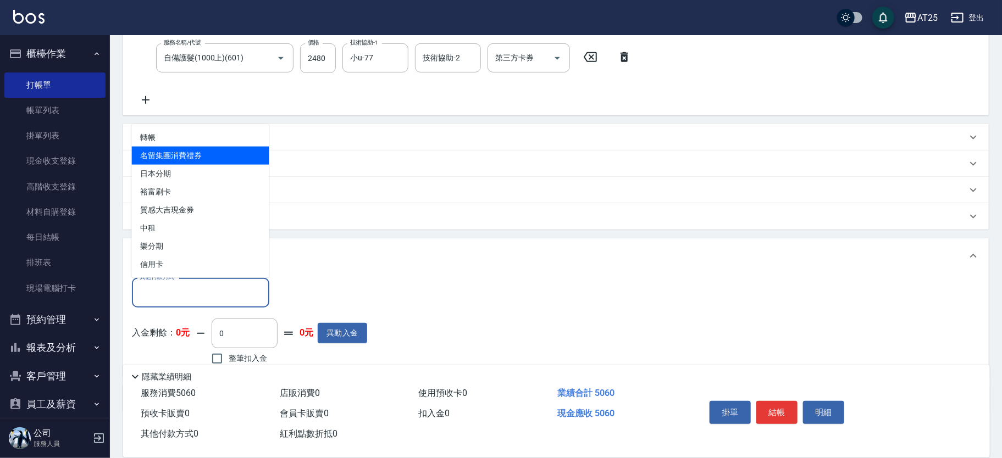
click at [185, 143] on span "轉帳" at bounding box center [200, 138] width 137 height 18
type input "轉帳"
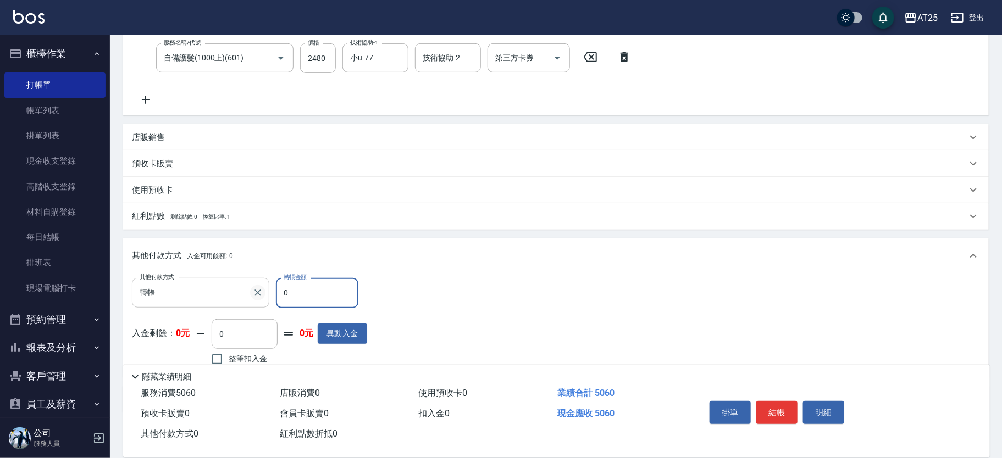
drag, startPoint x: 292, startPoint y: 292, endPoint x: 260, endPoint y: 294, distance: 32.5
click at [260, 294] on div "其他付款方式 轉帳 其他付款方式 轉帳金額 0 轉帳金額" at bounding box center [249, 293] width 235 height 30
type input "40"
type input "460"
type input "400"
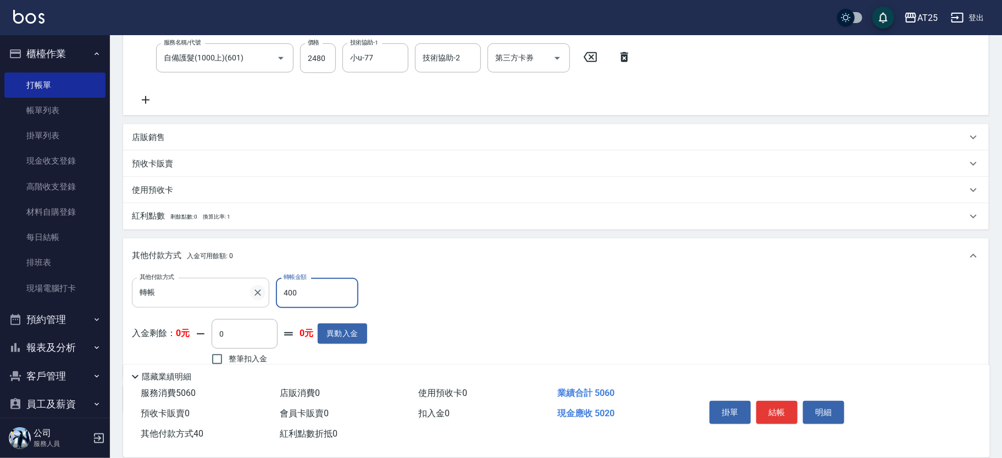
type input "100"
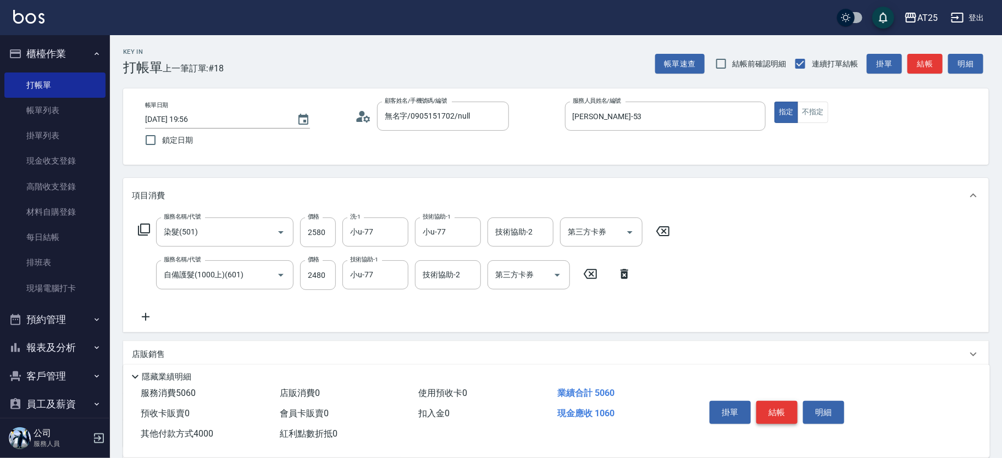
type input "4000"
click at [783, 411] on button "結帳" at bounding box center [776, 412] width 41 height 23
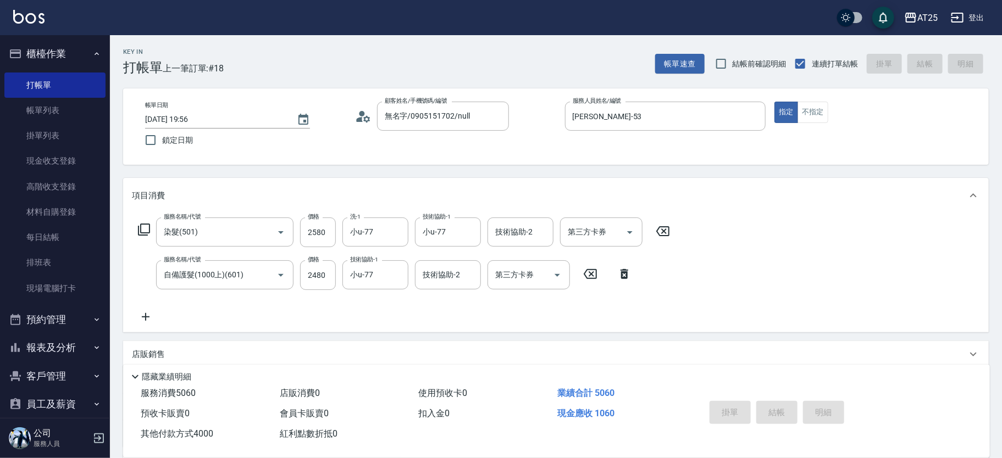
type input "2025/09/19 20:12"
type input "0"
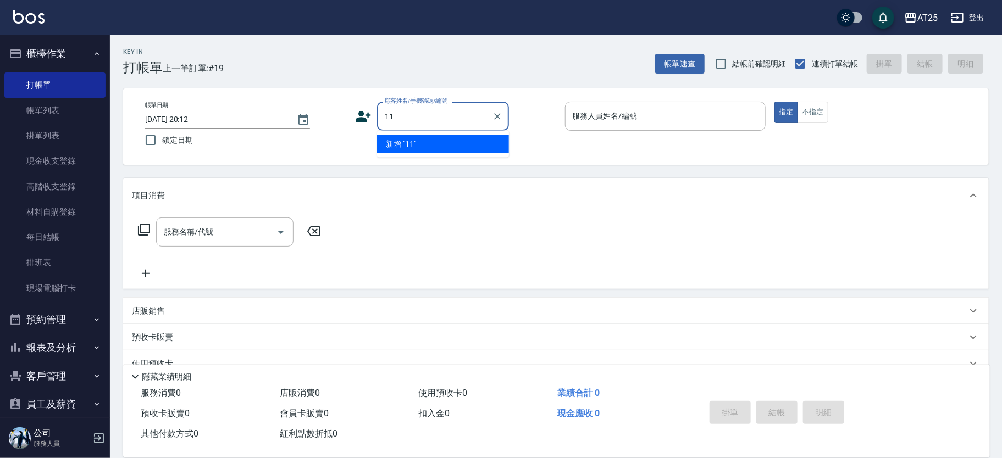
type input "11"
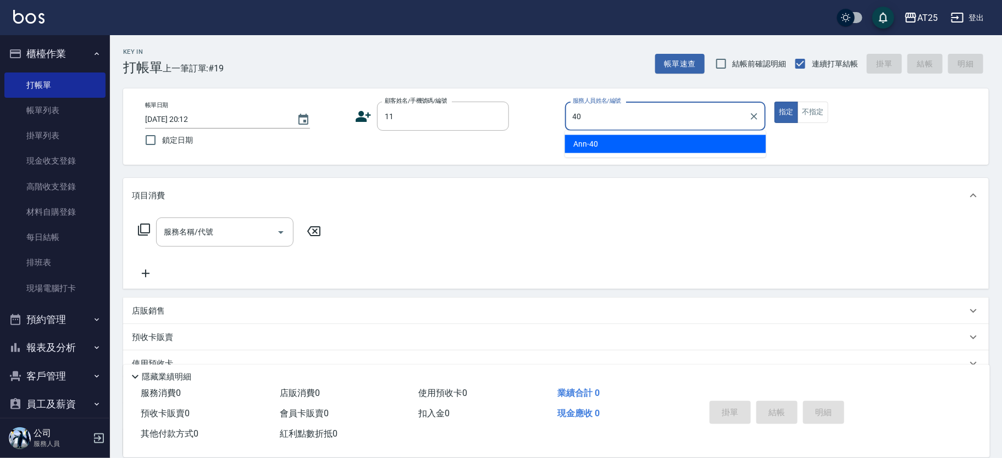
type input "Ann-40"
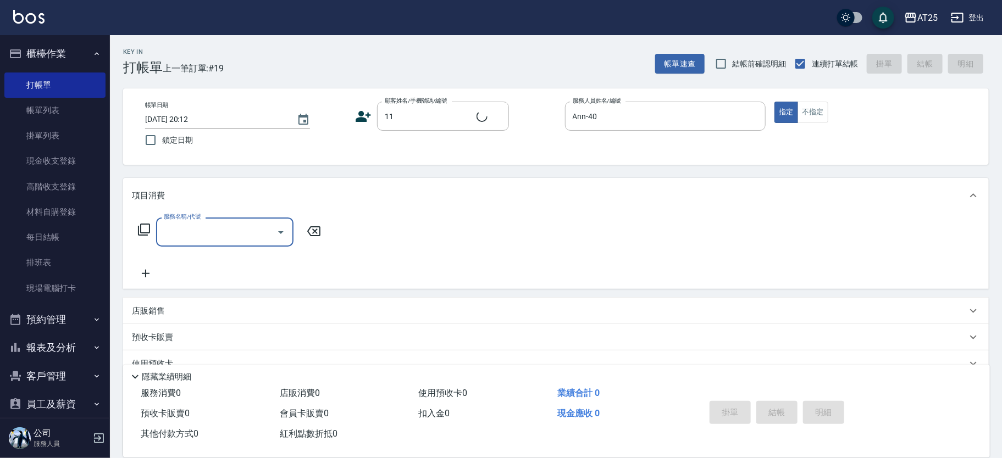
type input "新客人 姓名未設定/11/null"
type input "705"
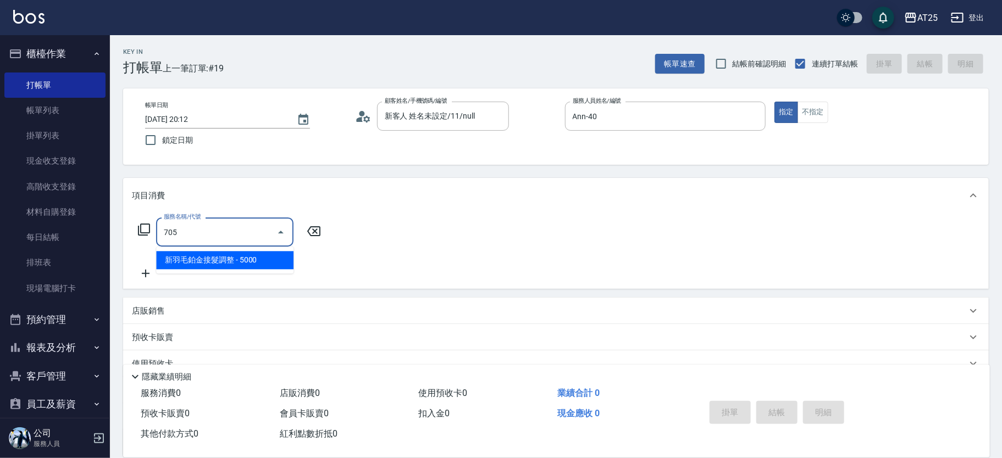
type input "500"
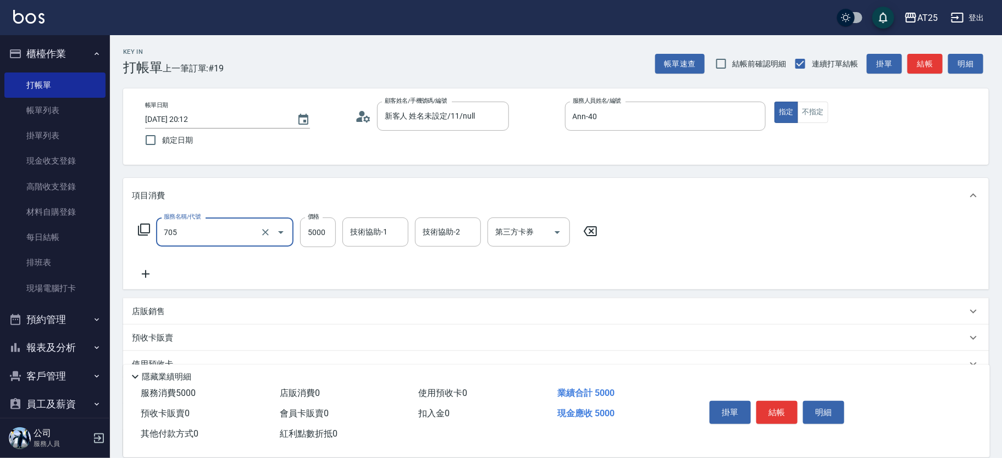
type input "新羽毛鉑金接髮調整(705)"
type input "0"
type input "25"
type input "20"
type input "250"
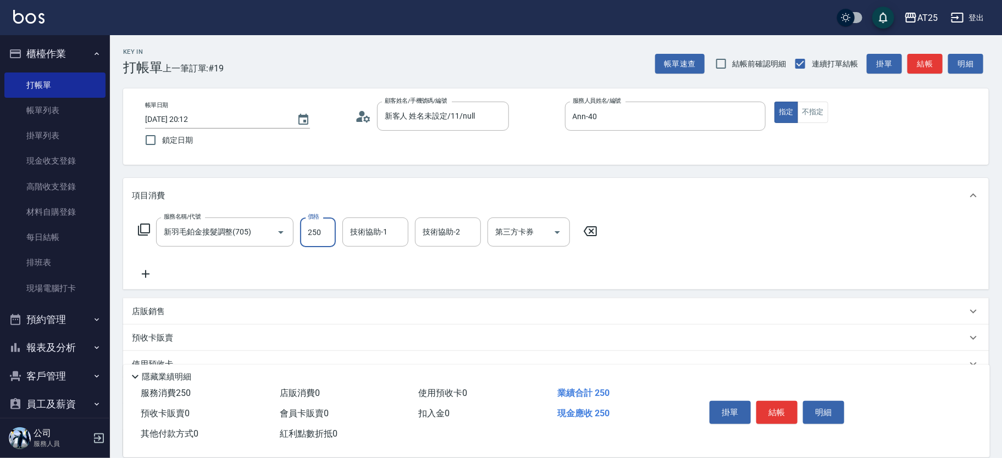
type input "250"
type input "2500"
type input "Jessica-80"
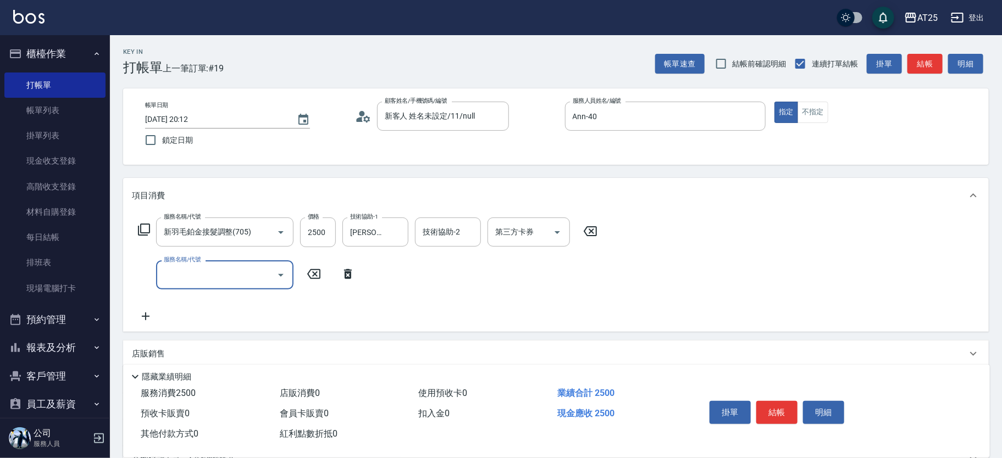
click at [176, 275] on input "服務名稱/代號" at bounding box center [216, 275] width 111 height 19
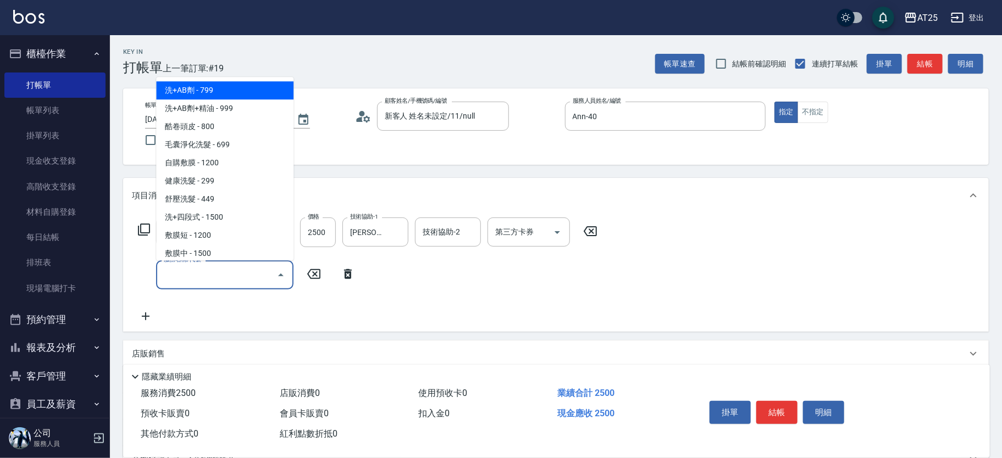
click at [244, 93] on span "洗+AB劑 - 799" at bounding box center [224, 91] width 137 height 18
type input "320"
type input "洗+AB劑(101)"
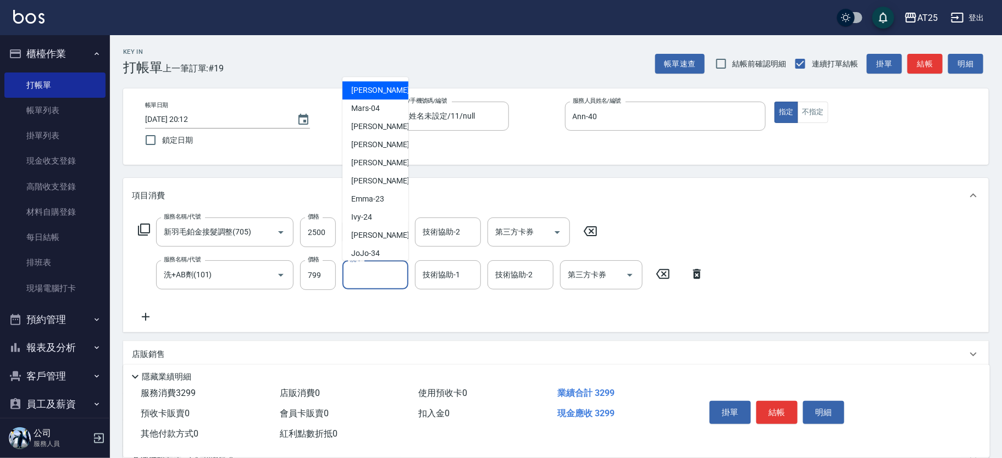
click at [362, 281] on input "洗-1" at bounding box center [375, 275] width 56 height 19
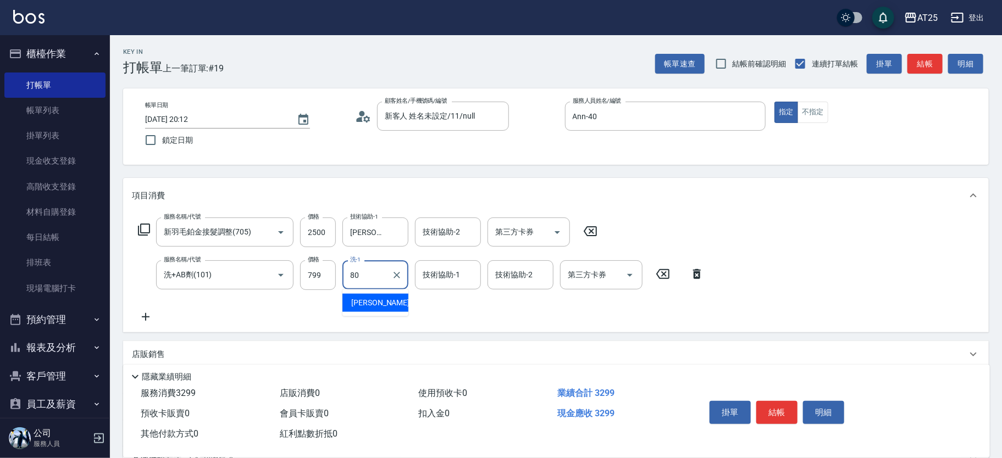
type input "Jessica-80"
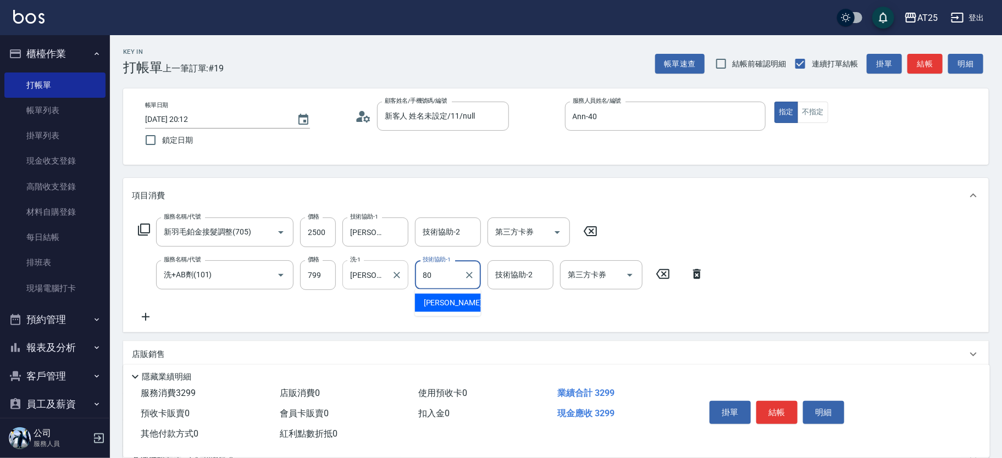
type input "Jessica-80"
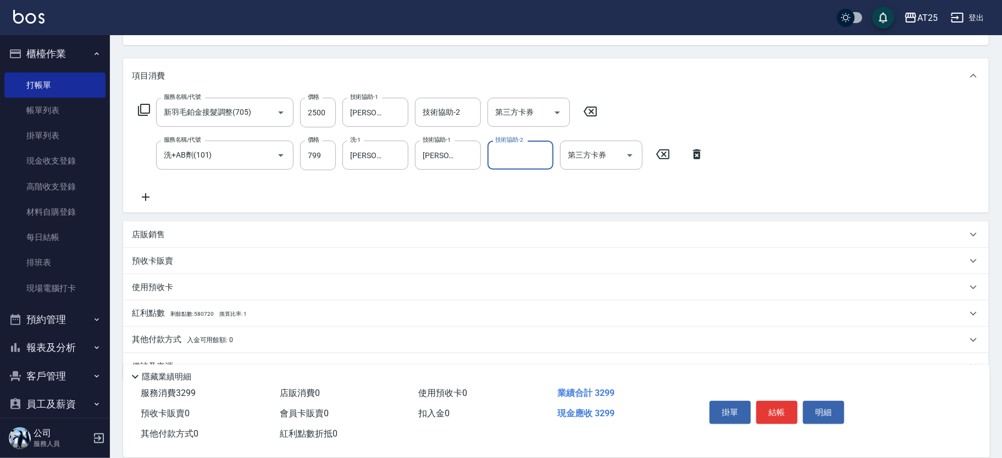
scroll to position [145, 0]
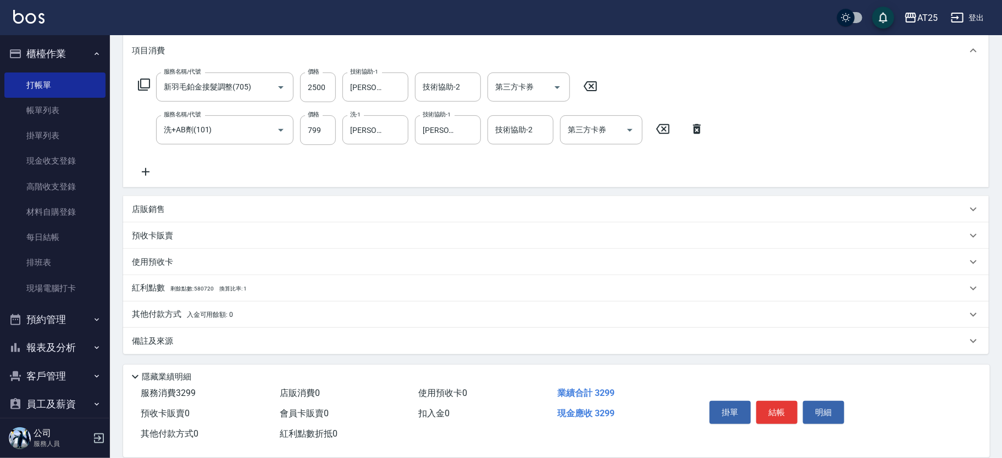
click at [183, 307] on div "其他付款方式 入金可用餘額: 0" at bounding box center [556, 315] width 866 height 26
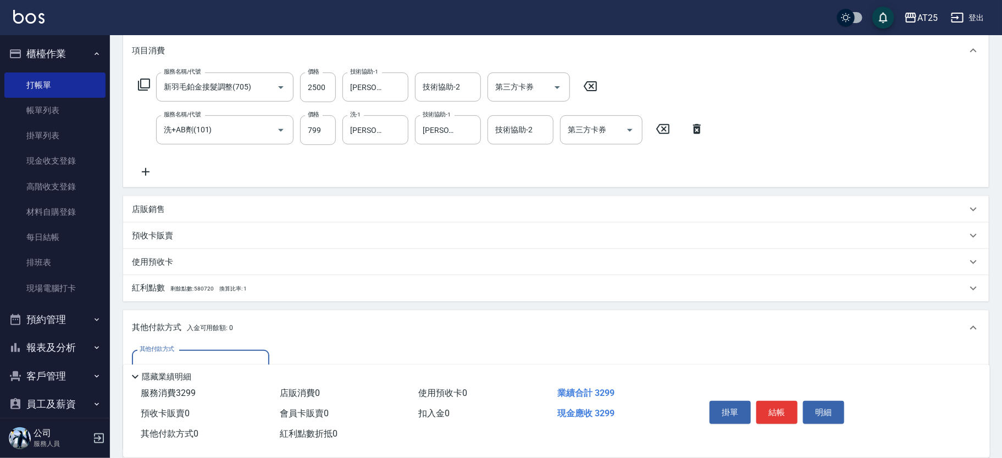
scroll to position [217, 0]
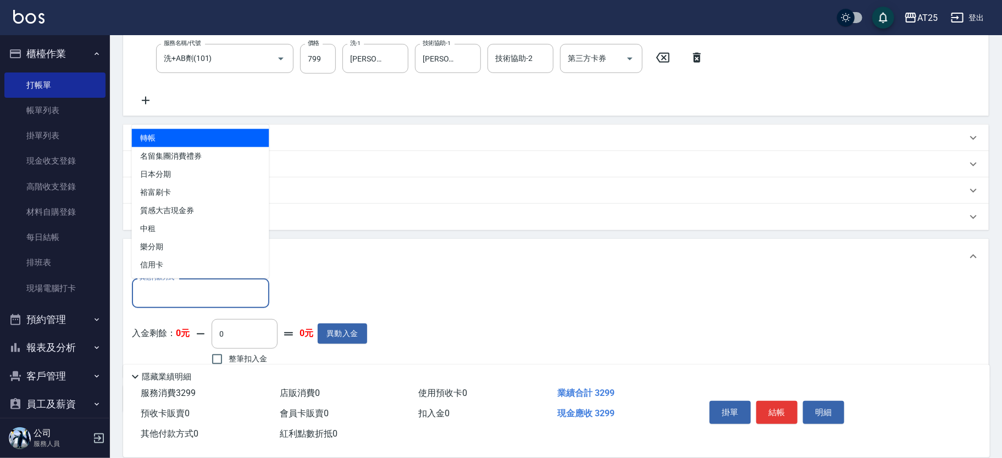
click at [167, 290] on input "其他付款方式" at bounding box center [201, 293] width 128 height 19
click at [174, 136] on span "轉帳" at bounding box center [200, 138] width 137 height 18
type input "轉帳"
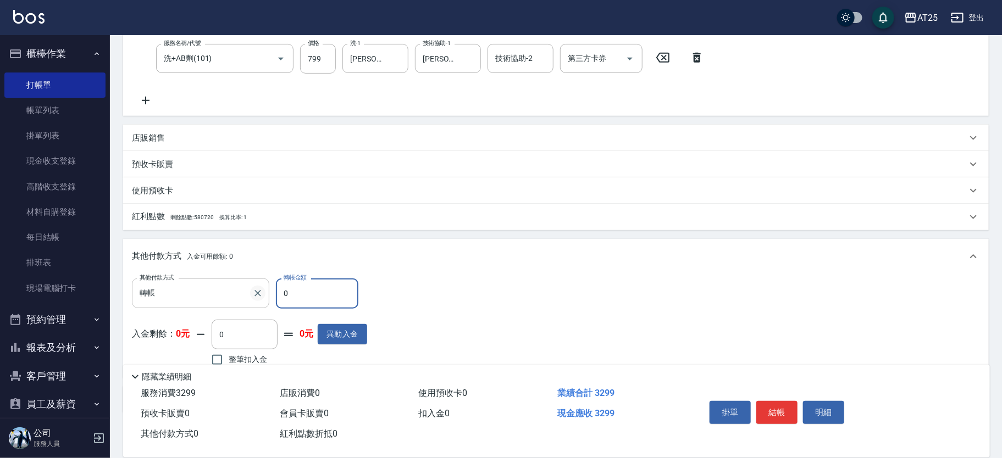
drag, startPoint x: 300, startPoint y: 281, endPoint x: 255, endPoint y: 287, distance: 45.4
click at [255, 287] on div "其他付款方式 轉帳 其他付款方式 轉帳金額 0 轉帳金額" at bounding box center [249, 294] width 235 height 30
type input "79"
type input "250"
type input "799"
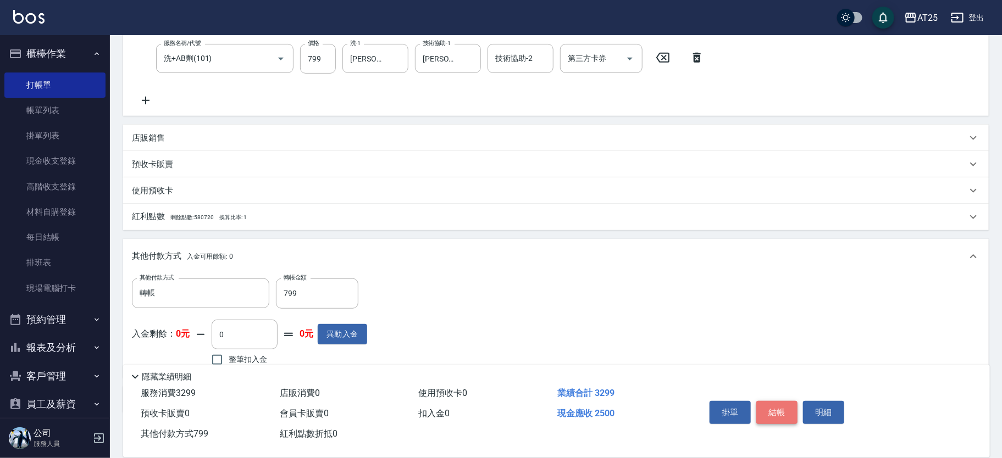
click at [785, 405] on button "結帳" at bounding box center [776, 412] width 41 height 23
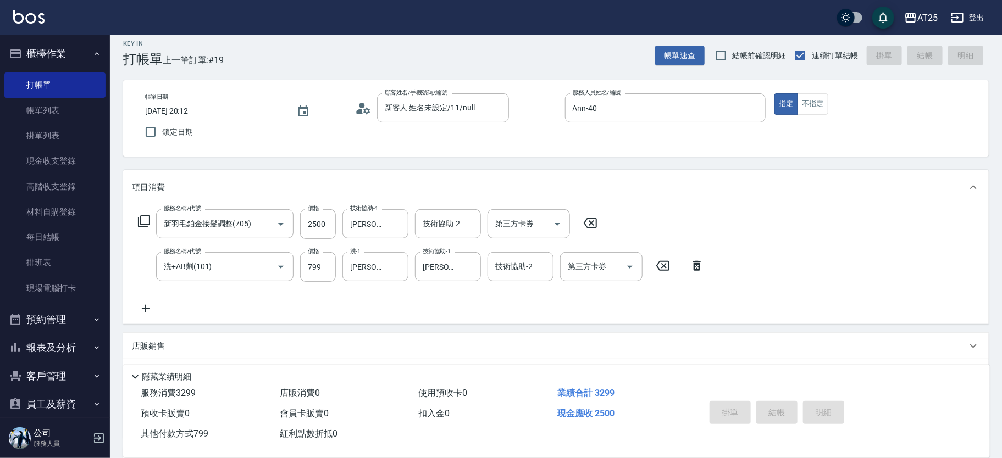
scroll to position [0, 0]
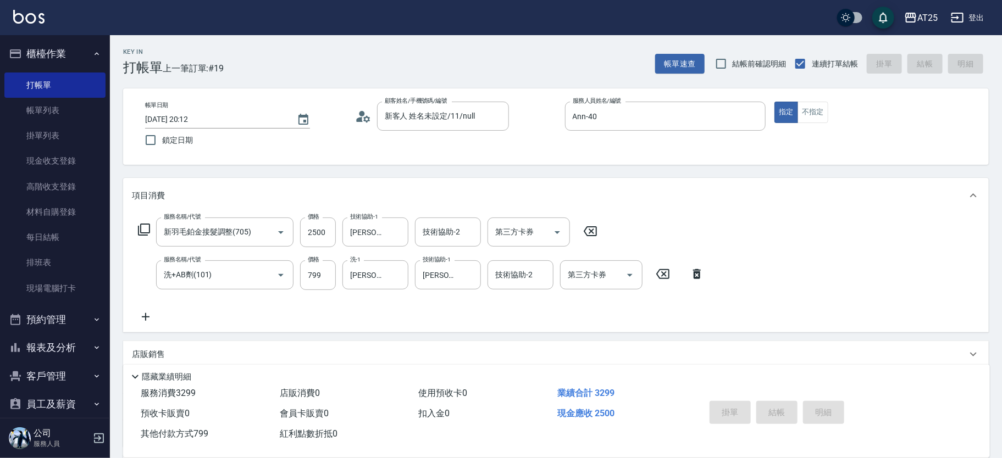
type input "2025/09/19 20:21"
type input "0"
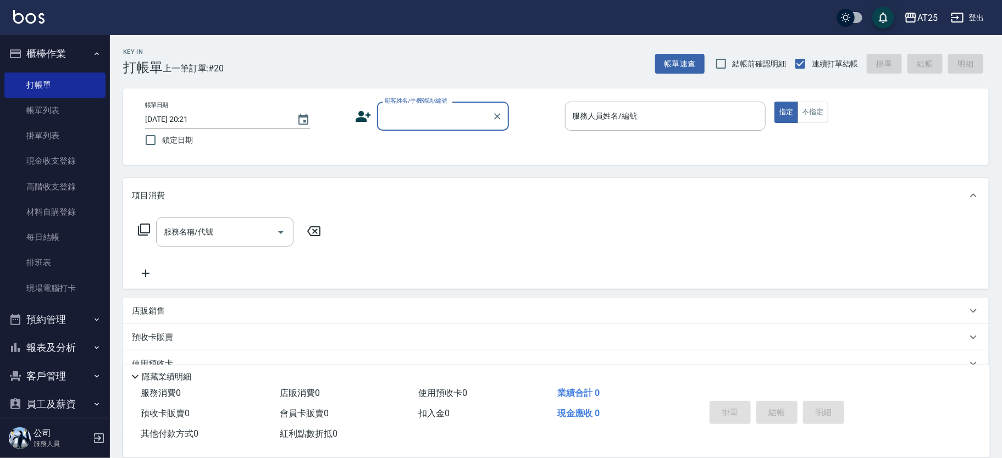
click at [67, 47] on button "櫃檯作業" at bounding box center [54, 54] width 101 height 29
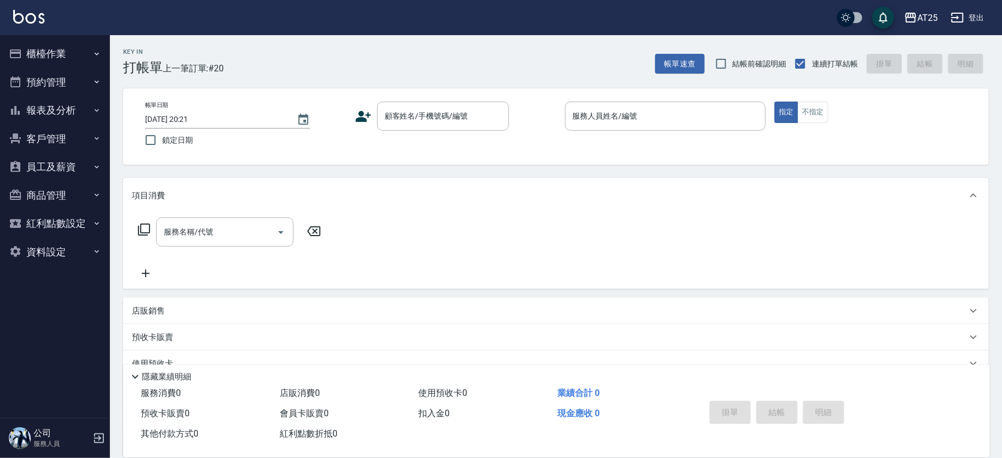
click at [57, 113] on button "報表及分析" at bounding box center [54, 110] width 101 height 29
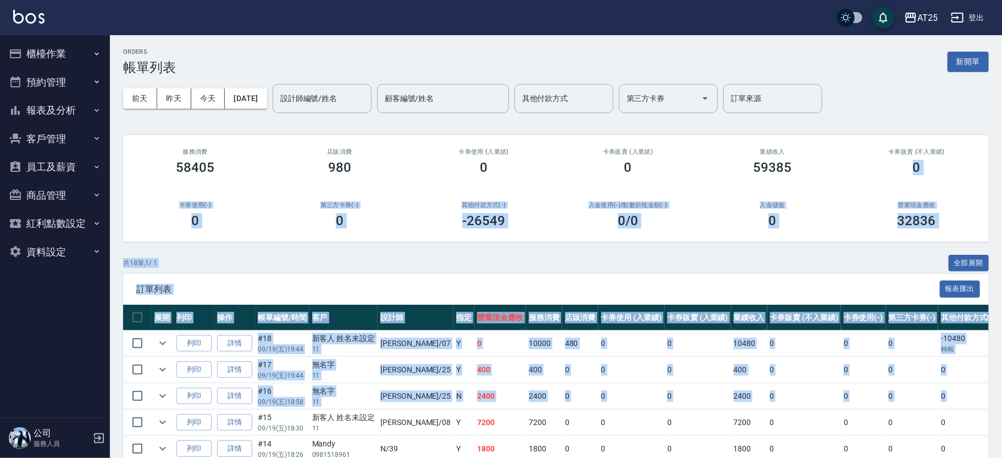
drag, startPoint x: 1001, startPoint y: 152, endPoint x: 998, endPoint y: 375, distance: 223.2
click at [998, 384] on div "ORDERS 帳單列表 新開單 前天 昨天 今天 2025/09/19 設計師編號/姓名 設計師編號/姓名 顧客編號/姓名 顧客編號/姓名 其他付款方式 其他…" at bounding box center [556, 442] width 892 height 814
click at [985, 137] on div "卡券販賣 (不入業績) 0" at bounding box center [917, 161] width 145 height 53
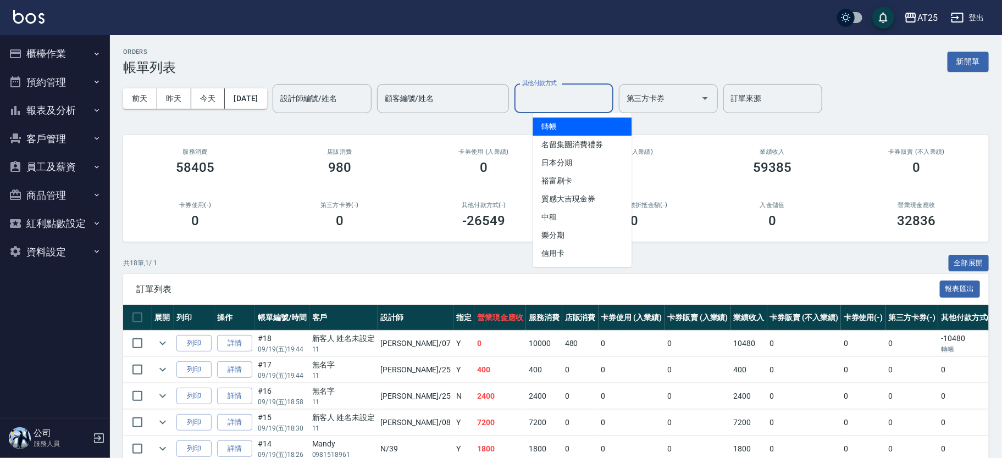
click at [566, 93] on div "其他付款方式 其他付款方式" at bounding box center [564, 98] width 99 height 29
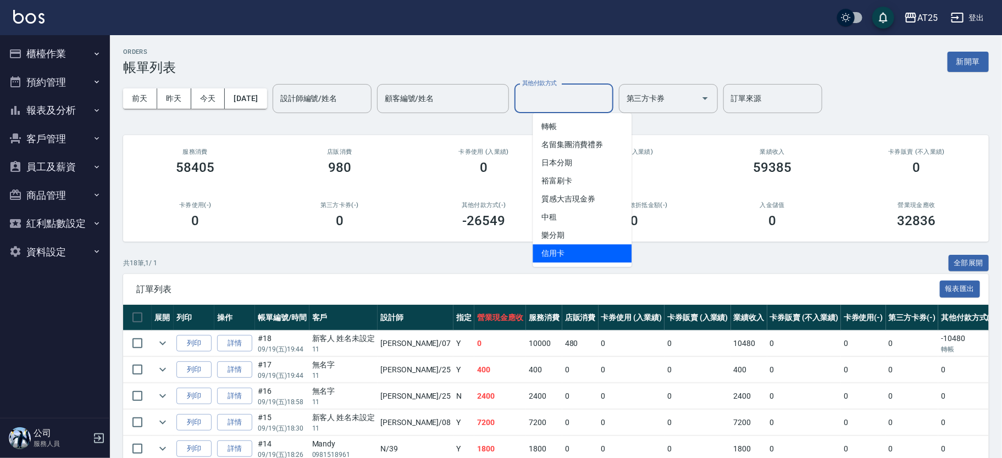
click at [582, 253] on span "信用卡" at bounding box center [582, 254] width 99 height 18
type input "信用卡"
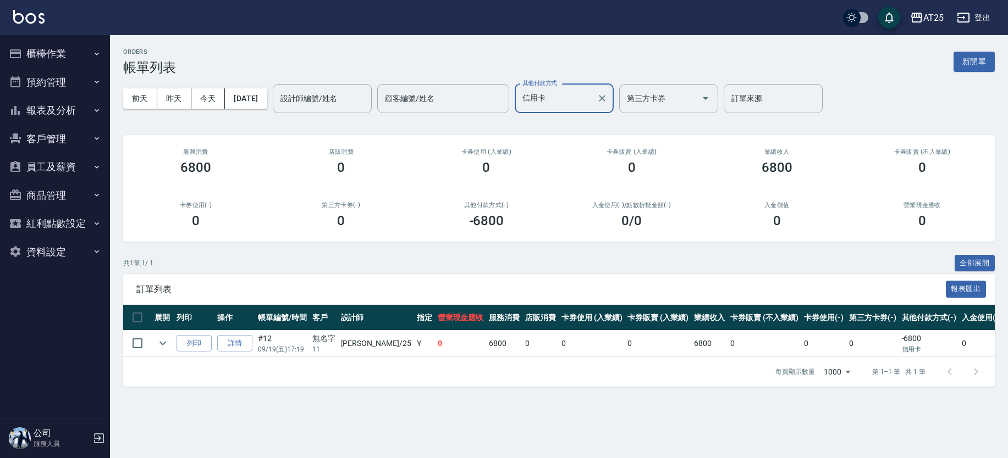
drag, startPoint x: 621, startPoint y: 98, endPoint x: 573, endPoint y: 105, distance: 47.8
click at [605, 98] on icon "Clear" at bounding box center [602, 98] width 7 height 7
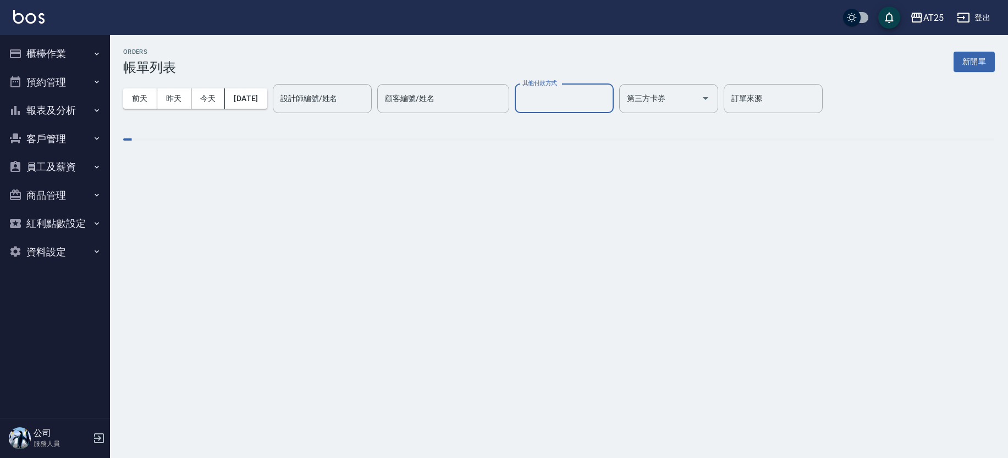
click at [557, 102] on input "其他付款方式" at bounding box center [563, 98] width 89 height 19
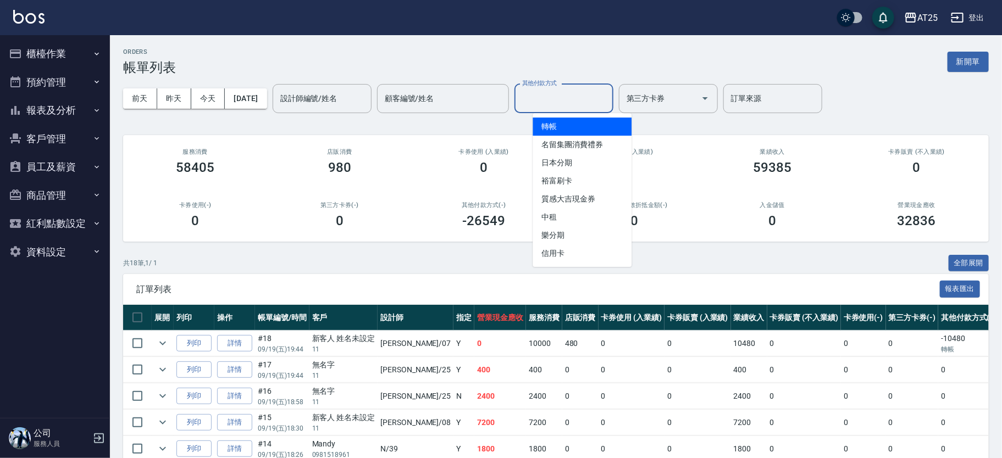
click at [573, 120] on span "轉帳" at bounding box center [582, 127] width 99 height 18
type input "轉帳"
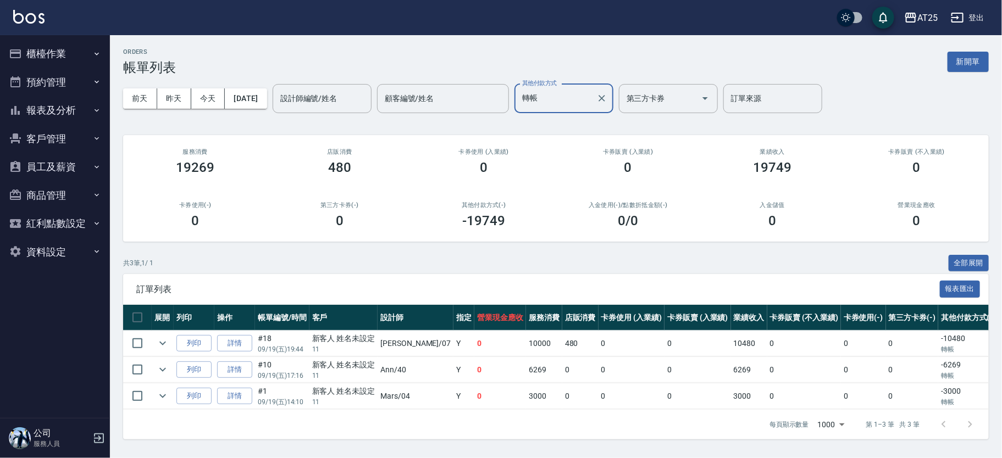
scroll to position [4, 0]
click at [607, 93] on icon "Clear" at bounding box center [601, 98] width 11 height 11
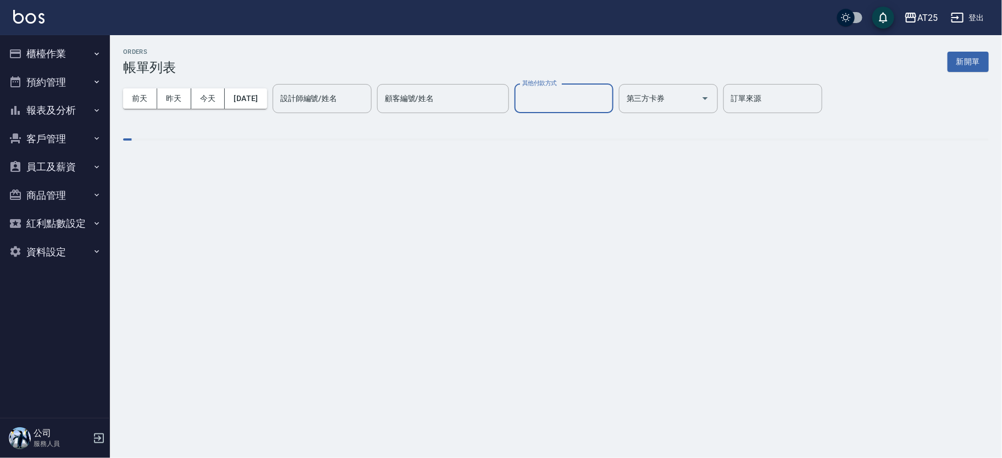
scroll to position [0, 0]
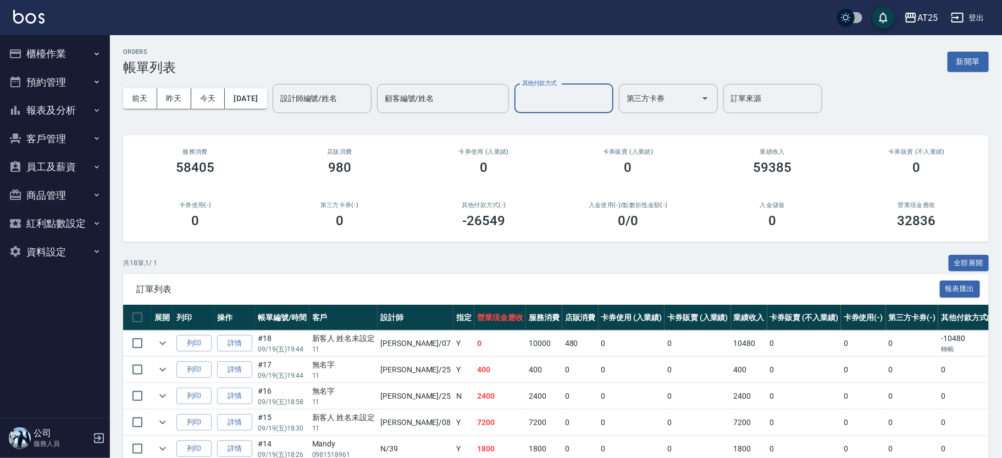
click at [89, 98] on button "報表及分析" at bounding box center [54, 110] width 101 height 29
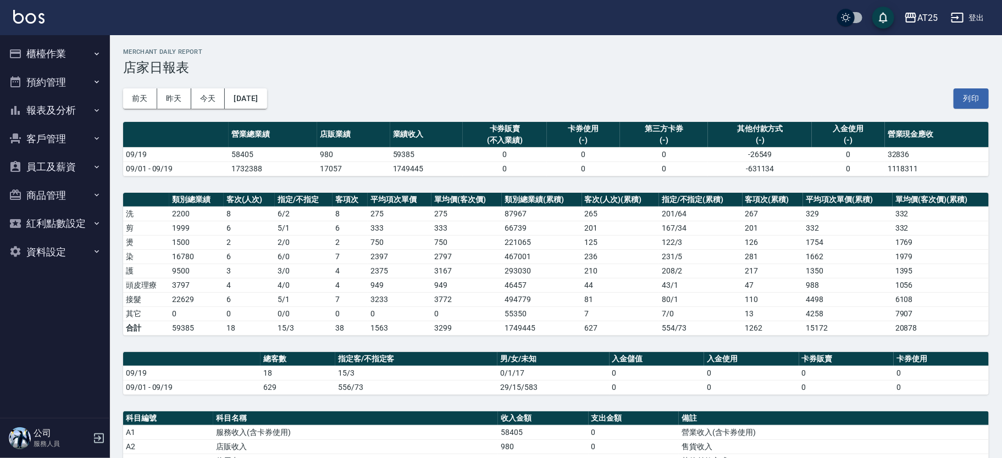
click at [229, 169] on td "1732388" at bounding box center [273, 169] width 89 height 14
click at [249, 170] on td "1732388" at bounding box center [273, 169] width 89 height 14
click at [261, 180] on div "AT25 2025-09-19 店家日報表 列印時間： 2025-09-19-20:00 Merchant Daily Report 店家日報表 前天 昨天 …" at bounding box center [556, 395] width 892 height 720
drag, startPoint x: 242, startPoint y: 171, endPoint x: 266, endPoint y: 169, distance: 23.2
click at [266, 169] on td "1732388" at bounding box center [273, 169] width 89 height 14
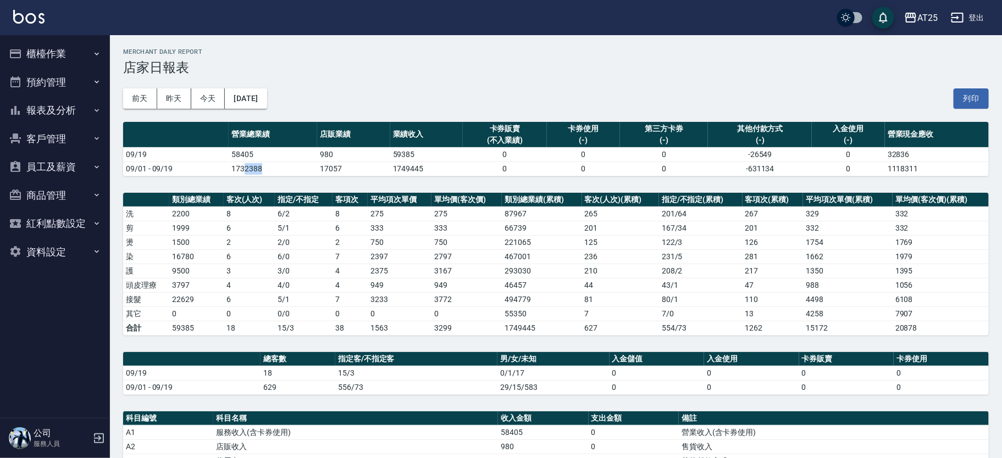
click at [292, 167] on td "1732388" at bounding box center [273, 169] width 89 height 14
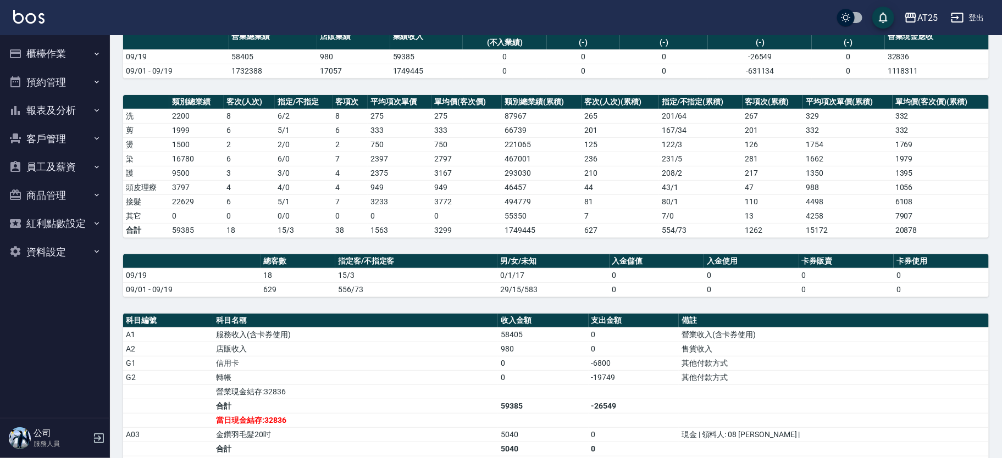
scroll to position [111, 0]
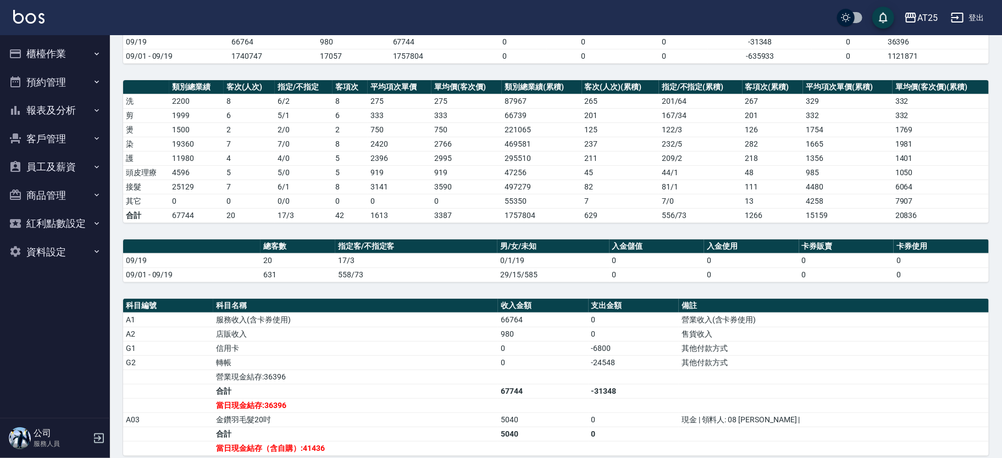
scroll to position [146, 0]
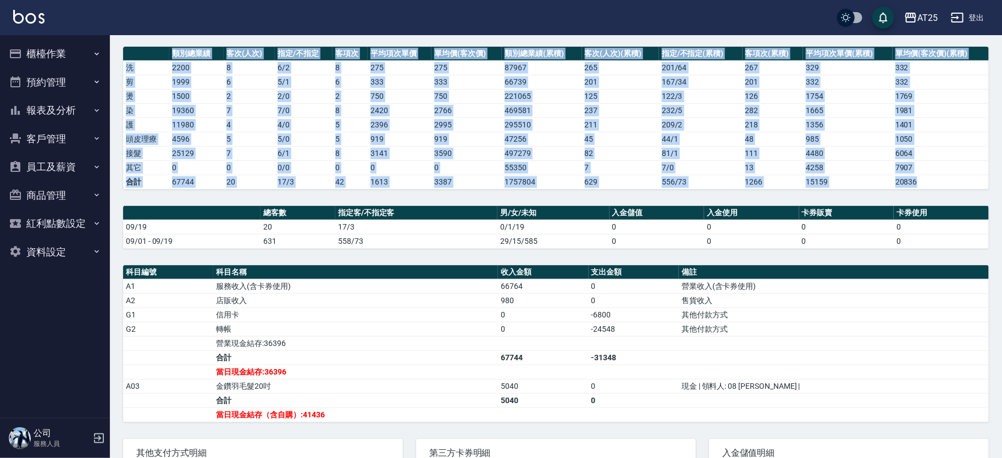
drag, startPoint x: 1001, startPoint y: 231, endPoint x: 1007, endPoint y: 148, distance: 83.2
click at [1002, 148] on html "AT25 登出 櫃檯作業 打帳單 帳單列表 掛單列表 現金收支登錄 高階收支登錄 材料自購登錄 每日結帳 排班表 現場電腦打卡 預約管理 預約管理 單日預約紀…" at bounding box center [501, 231] width 1002 height 755
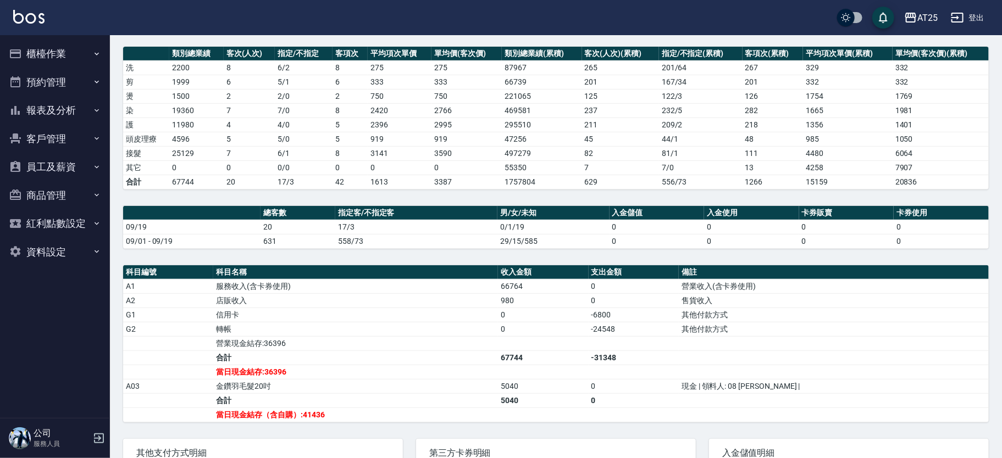
click at [985, 126] on td "1401" at bounding box center [941, 125] width 96 height 14
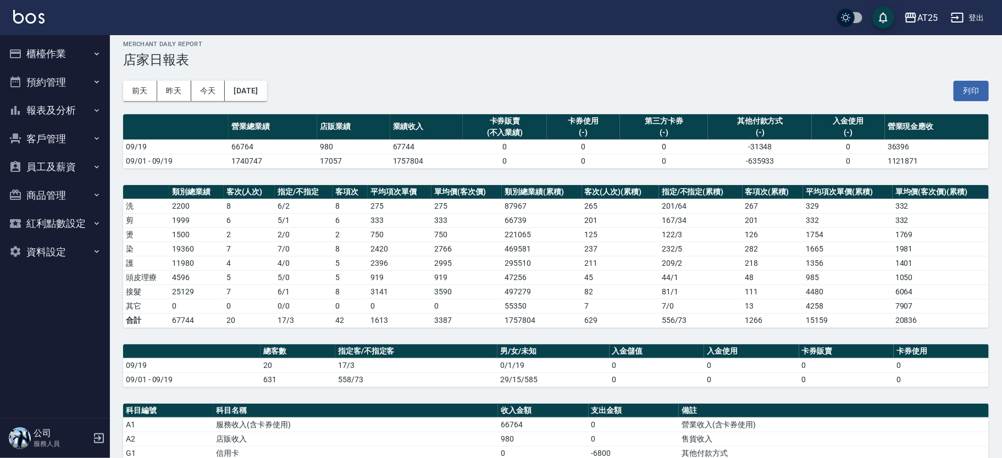
scroll to position [0, 0]
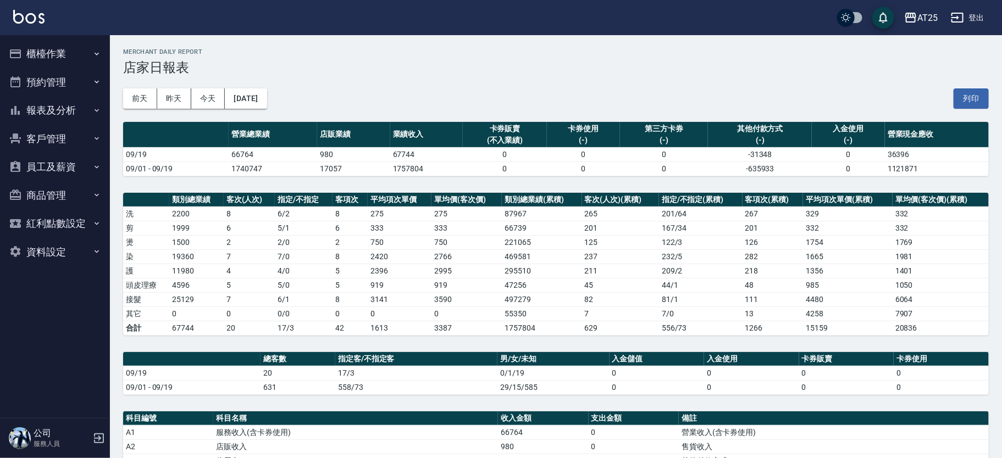
click at [56, 115] on button "報表及分析" at bounding box center [54, 110] width 101 height 29
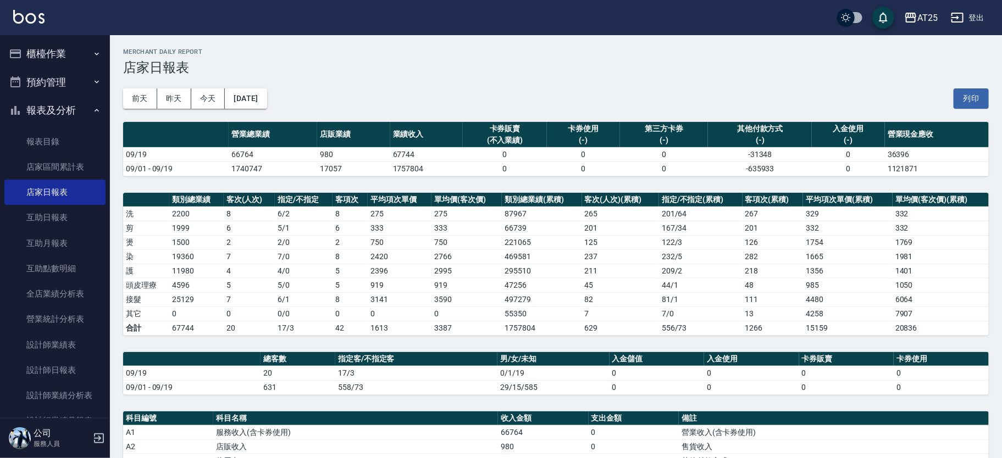
click at [92, 49] on icon "button" at bounding box center [96, 53] width 9 height 9
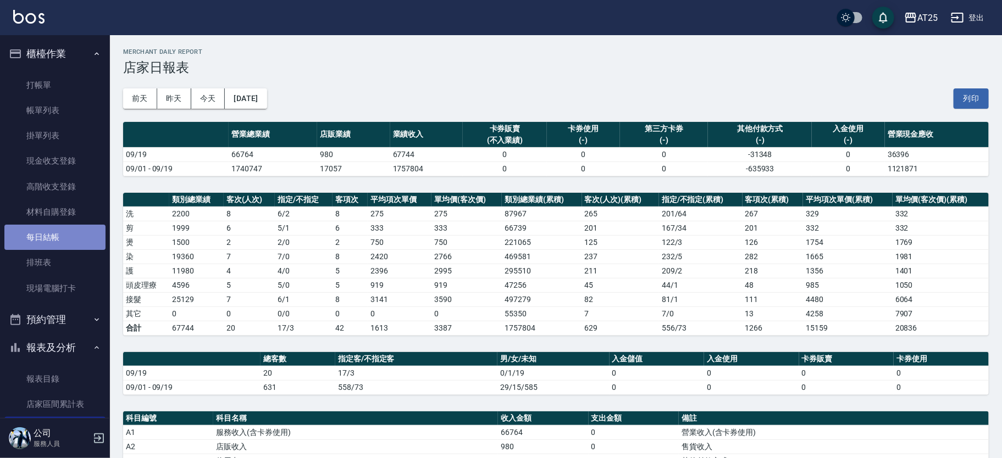
click at [72, 236] on link "每日結帳" at bounding box center [54, 237] width 101 height 25
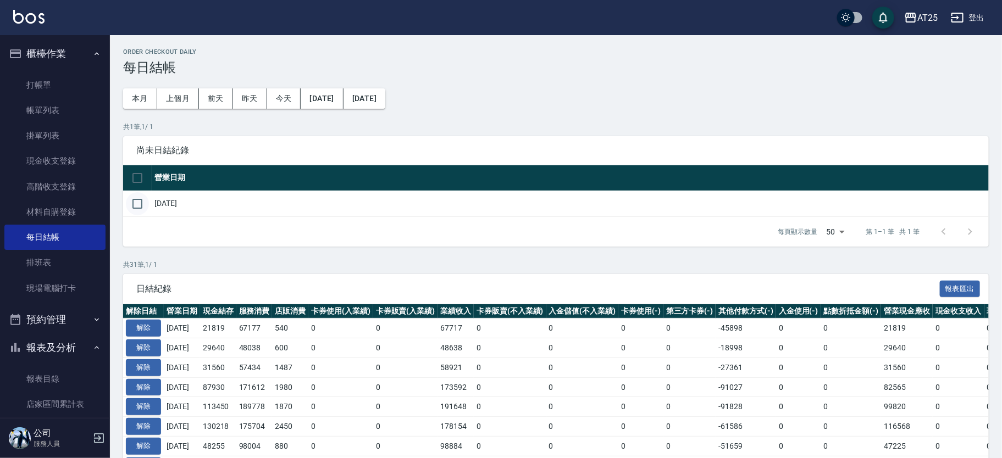
click at [137, 212] on input "checkbox" at bounding box center [137, 203] width 23 height 23
checkbox input "true"
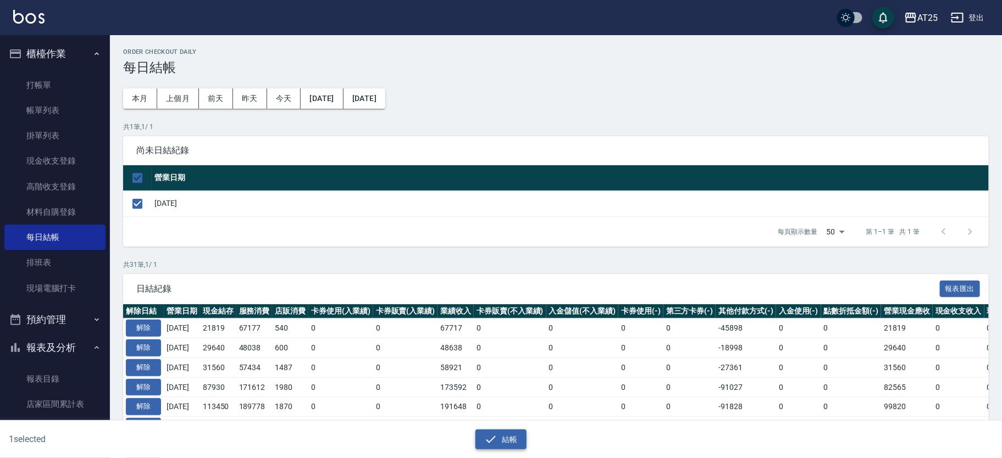
click at [506, 443] on button "結帳" at bounding box center [501, 440] width 51 height 20
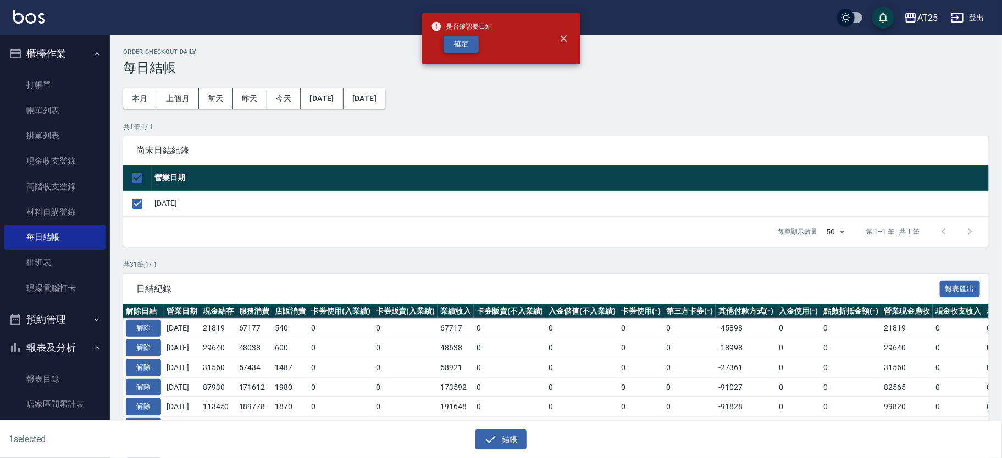
click at [469, 45] on button "確定" at bounding box center [461, 44] width 35 height 17
checkbox input "false"
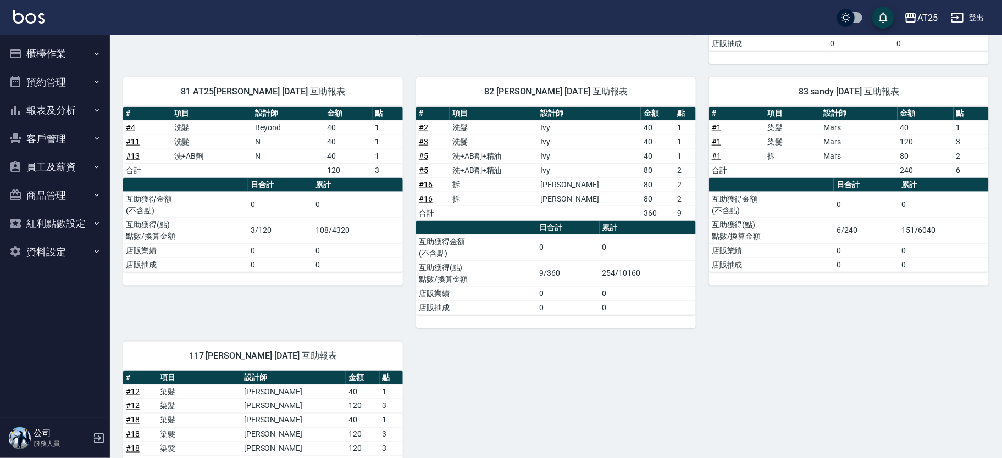
scroll to position [831, 0]
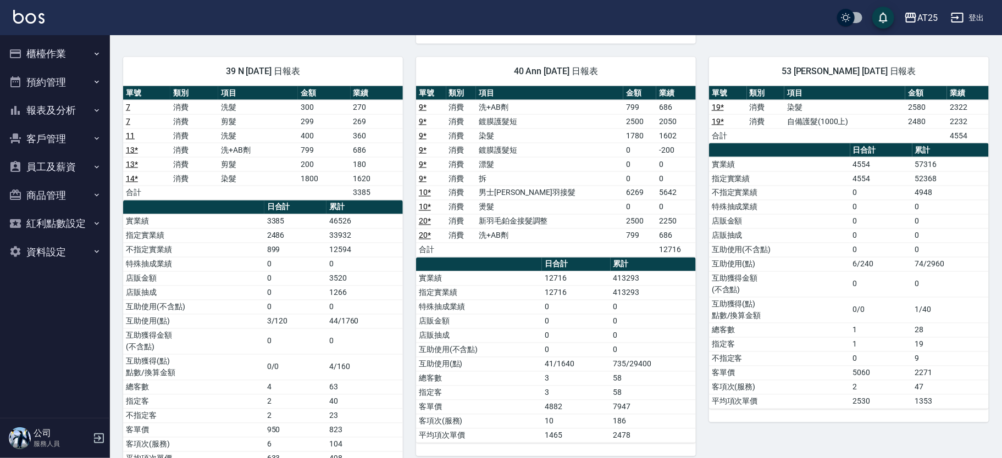
scroll to position [894, 0]
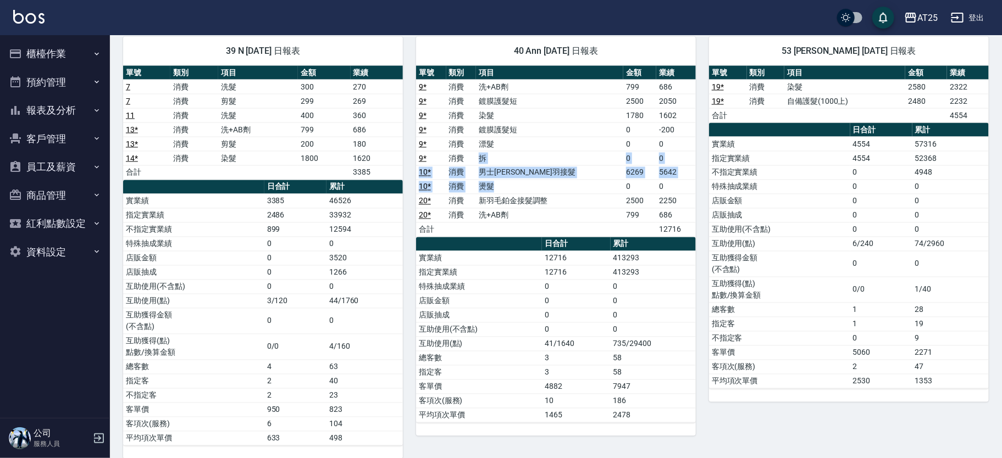
drag, startPoint x: 492, startPoint y: 151, endPoint x: 590, endPoint y: 167, distance: 99.6
click at [590, 167] on tbody "9 * 消費 洗+AB劑 799 686 9 * 消費 鍍膜護髮短 2500 2050 9 * 消費 染髮 1780 1602 9 * 消費 鍍膜護髮短 0 …" at bounding box center [556, 158] width 280 height 157
click at [590, 180] on td "燙髮" at bounding box center [549, 187] width 147 height 14
drag, startPoint x: 500, startPoint y: 164, endPoint x: 544, endPoint y: 161, distance: 44.6
click at [543, 165] on td "男士金絲羽接髮" at bounding box center [549, 172] width 147 height 14
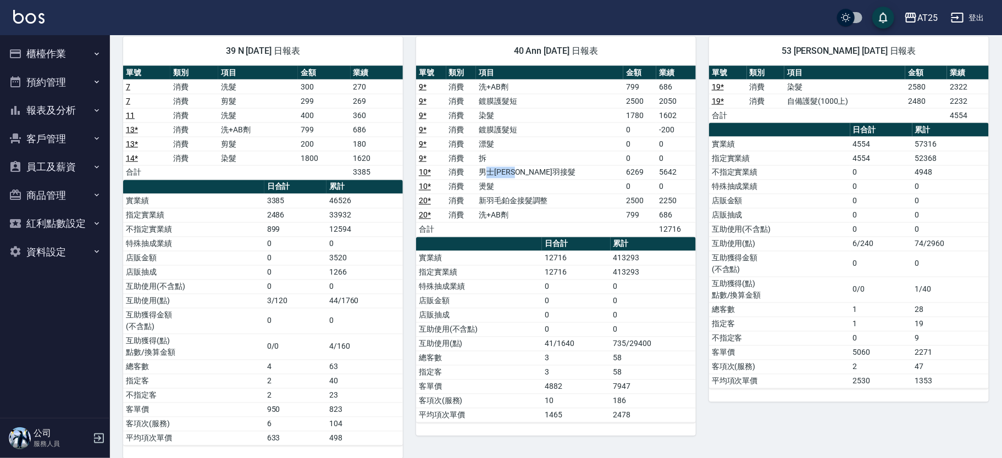
click at [544, 165] on td "男士金絲羽接髮" at bounding box center [549, 172] width 147 height 14
drag, startPoint x: 491, startPoint y: 161, endPoint x: 526, endPoint y: 162, distance: 34.6
click at [513, 165] on td "男士金絲羽接髮" at bounding box center [549, 172] width 147 height 14
click at [526, 165] on td "男士金絲羽接髮" at bounding box center [549, 172] width 147 height 14
click at [577, 180] on td "燙髮" at bounding box center [549, 187] width 147 height 14
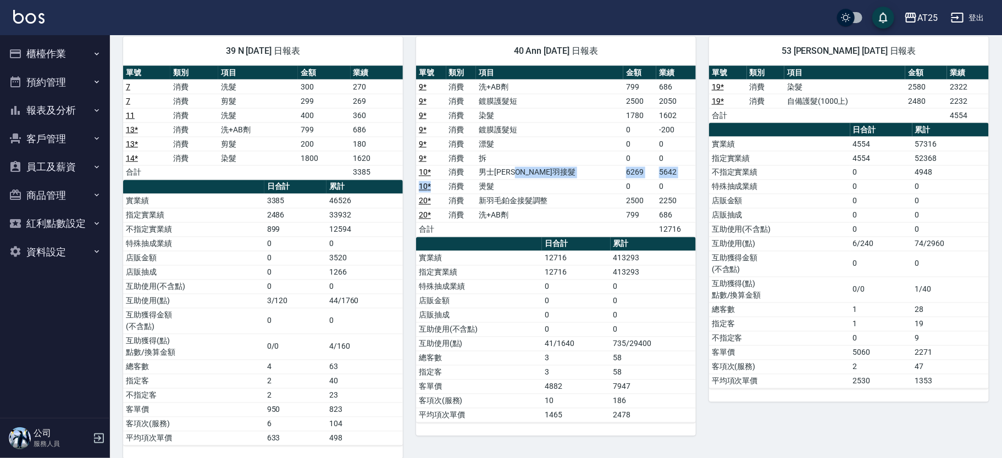
drag, startPoint x: 566, startPoint y: 161, endPoint x: 445, endPoint y: 166, distance: 120.5
click at [444, 167] on tbody "9 * 消費 洗+AB劑 799 686 9 * 消費 鍍膜護髮短 2500 2050 9 * 消費 染髮 1780 1602 9 * 消費 鍍膜護髮短 0 …" at bounding box center [556, 158] width 280 height 157
click at [536, 165] on td "男士金絲羽接髮" at bounding box center [549, 172] width 147 height 14
drag, startPoint x: 477, startPoint y: 157, endPoint x: 549, endPoint y: 161, distance: 71.6
click at [549, 165] on tr "10 * 消費 男士金絲羽接髮 6269 5642" at bounding box center [556, 172] width 280 height 14
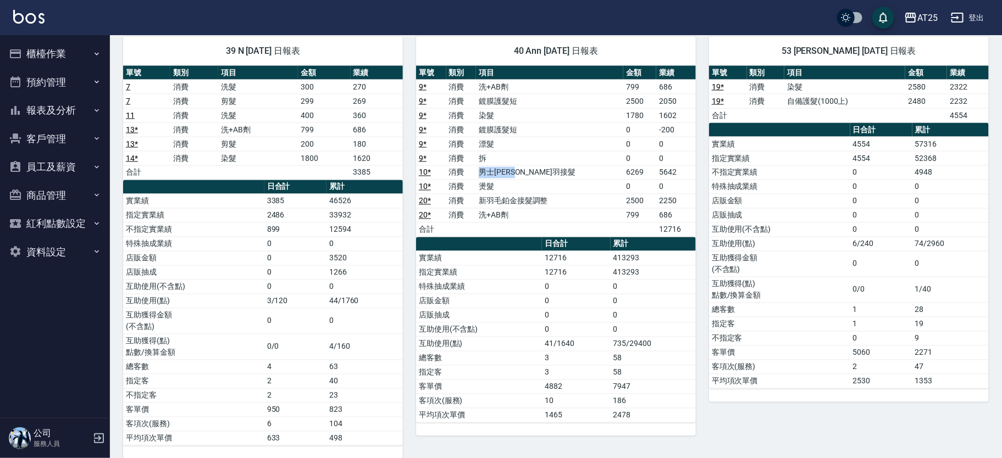
click at [549, 165] on td "男士金絲羽接髮" at bounding box center [549, 172] width 147 height 14
drag, startPoint x: 488, startPoint y: 156, endPoint x: 561, endPoint y: 164, distance: 73.6
click at [561, 165] on td "男士金絲羽接髮" at bounding box center [549, 172] width 147 height 14
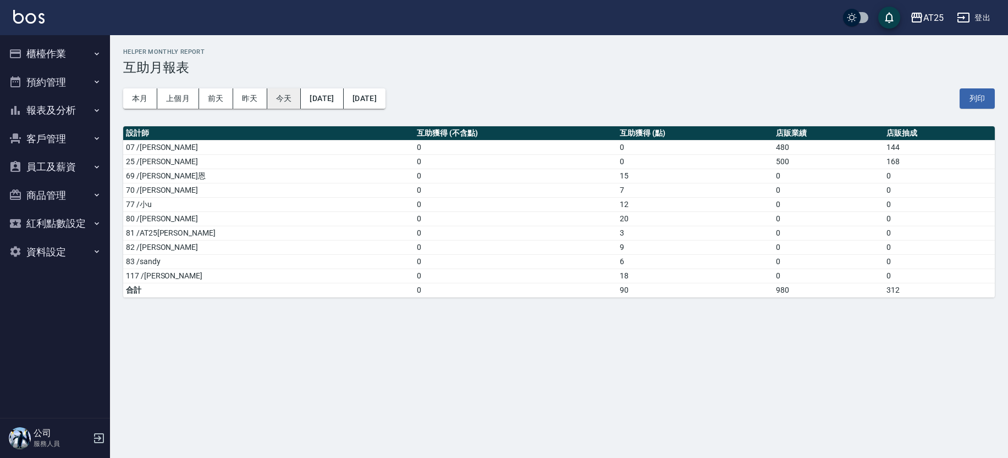
click at [271, 95] on button "今天" at bounding box center [284, 99] width 34 height 20
click at [617, 218] on td "20" at bounding box center [695, 219] width 156 height 14
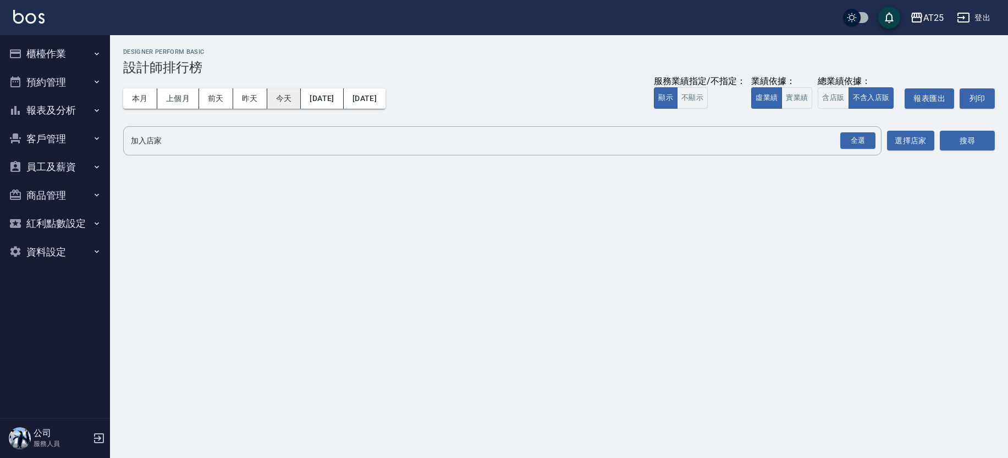
click at [295, 97] on button "今天" at bounding box center [284, 99] width 34 height 20
click at [789, 101] on button "實業績" at bounding box center [796, 97] width 31 height 21
click at [867, 139] on div "全選" at bounding box center [857, 140] width 35 height 17
click at [959, 145] on button "搜尋" at bounding box center [966, 141] width 55 height 20
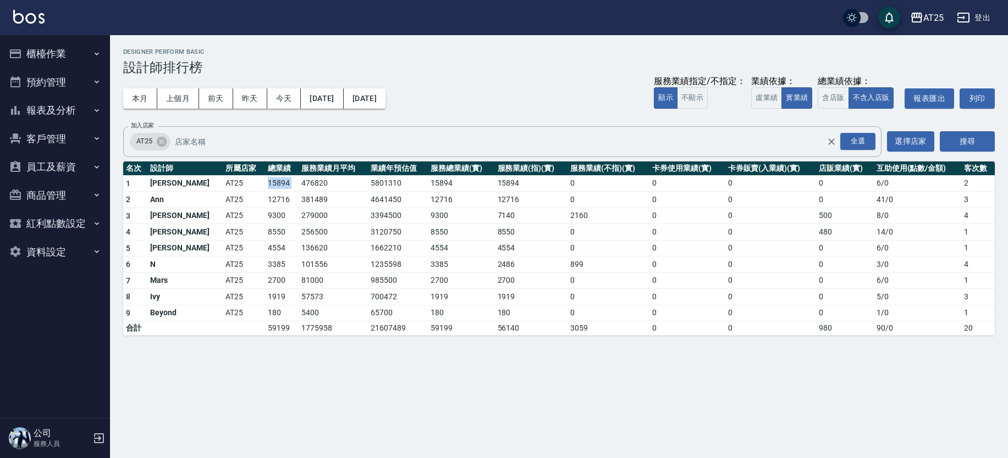
drag, startPoint x: 225, startPoint y: 186, endPoint x: 278, endPoint y: 186, distance: 53.3
click at [278, 186] on tr "1 [PERSON_NAME] AT25 15894 476820 5801310 15894 15894 0 0 0 0 6 / 0 2" at bounding box center [558, 183] width 871 height 16
click at [299, 186] on td "476820" at bounding box center [333, 183] width 69 height 16
